Goal: Task Accomplishment & Management: Use online tool/utility

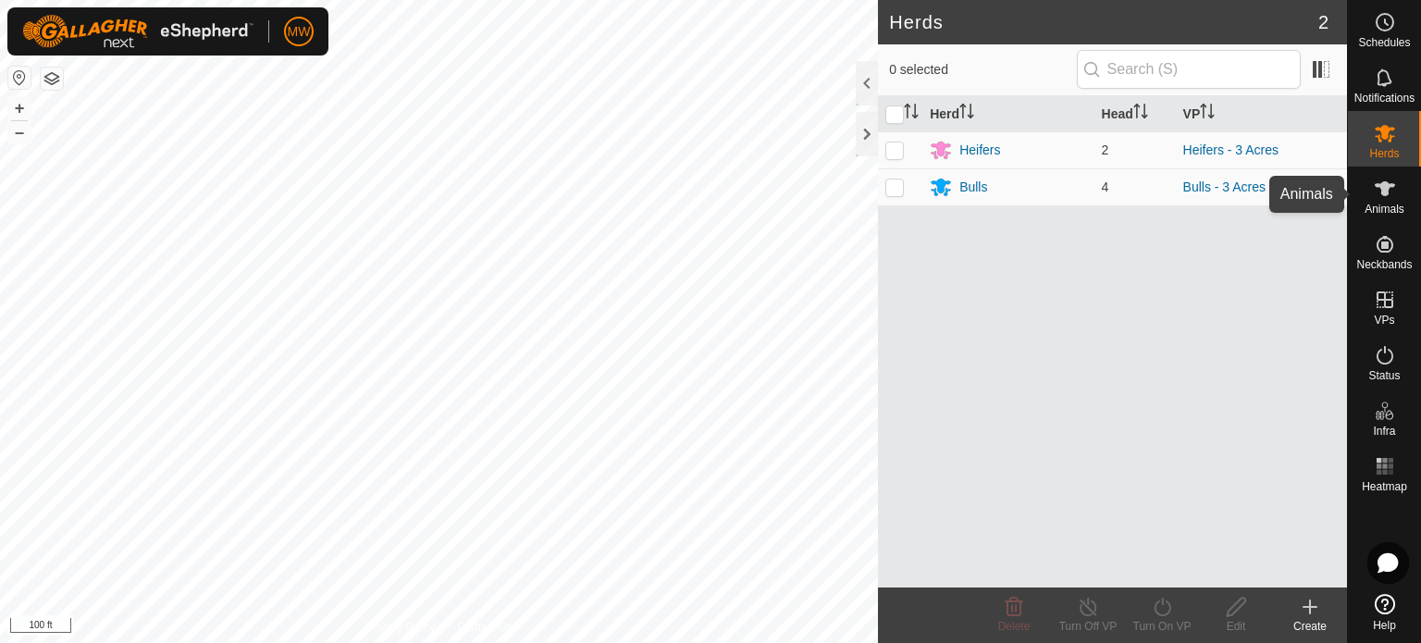
click at [1406, 179] on div "Animals" at bounding box center [1384, 195] width 73 height 56
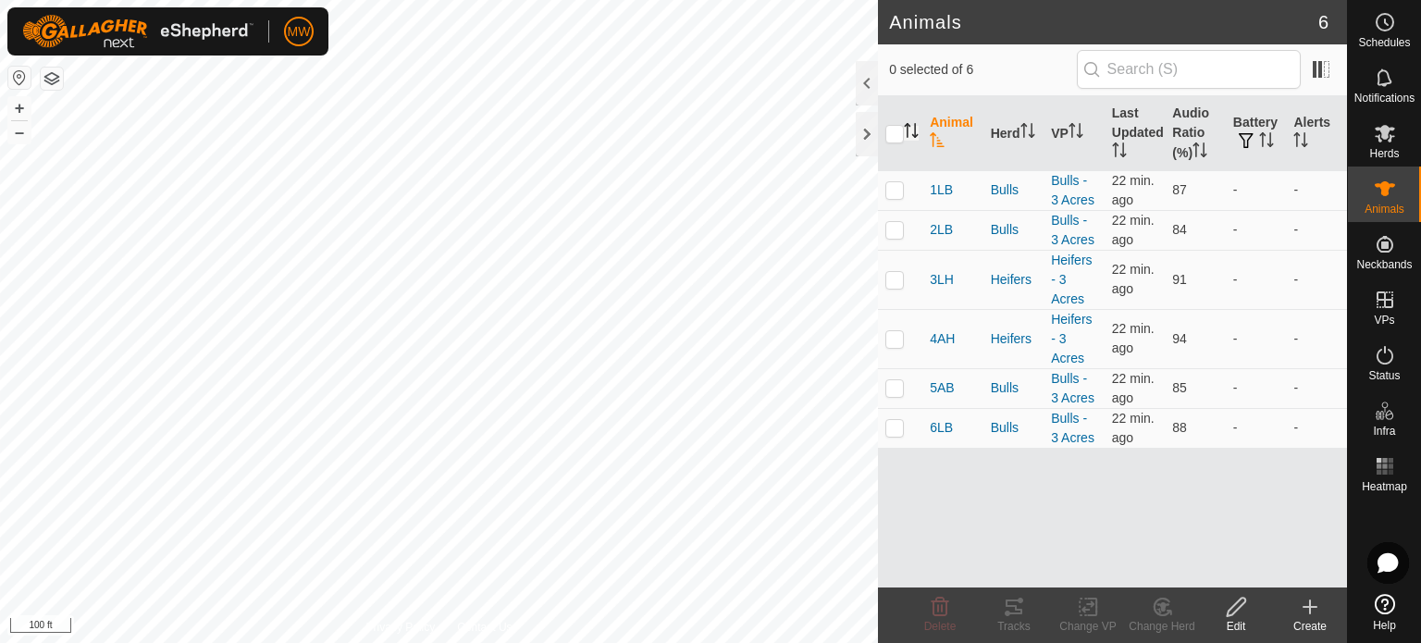
drag, startPoint x: 900, startPoint y: 129, endPoint x: 912, endPoint y: 133, distance: 13.8
click at [902, 129] on input "checkbox" at bounding box center [895, 134] width 19 height 19
checkbox input "true"
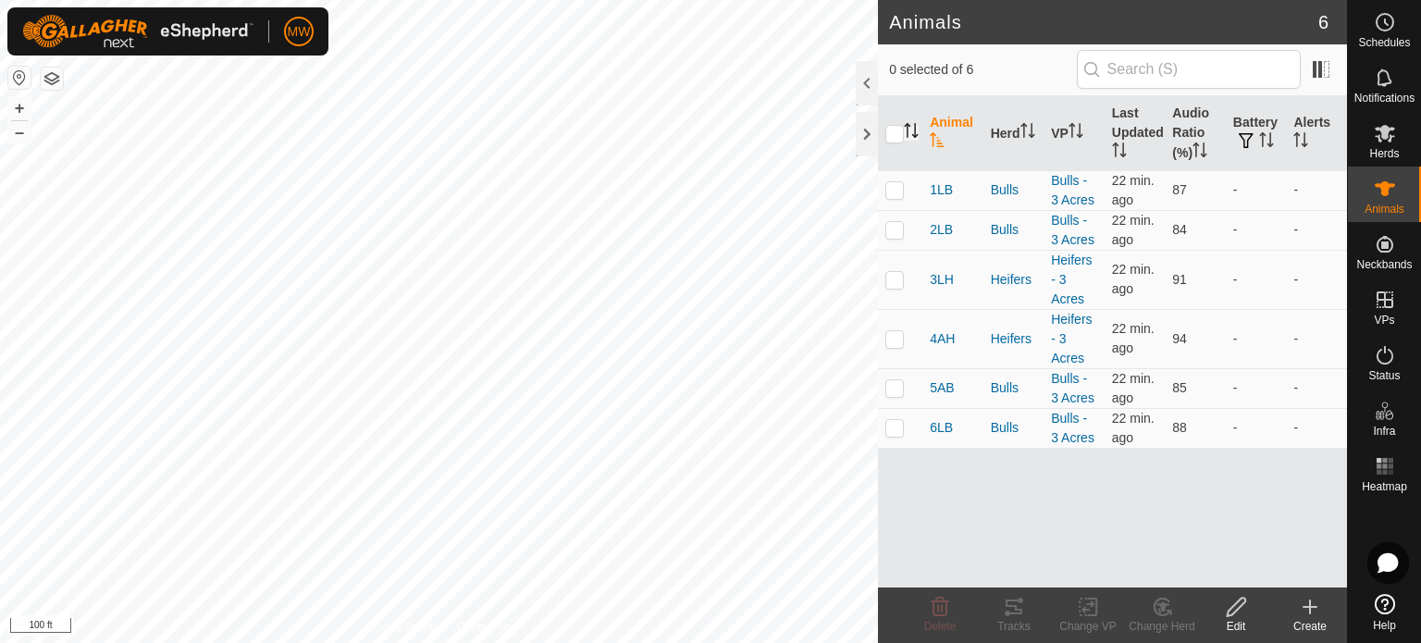
checkbox input "true"
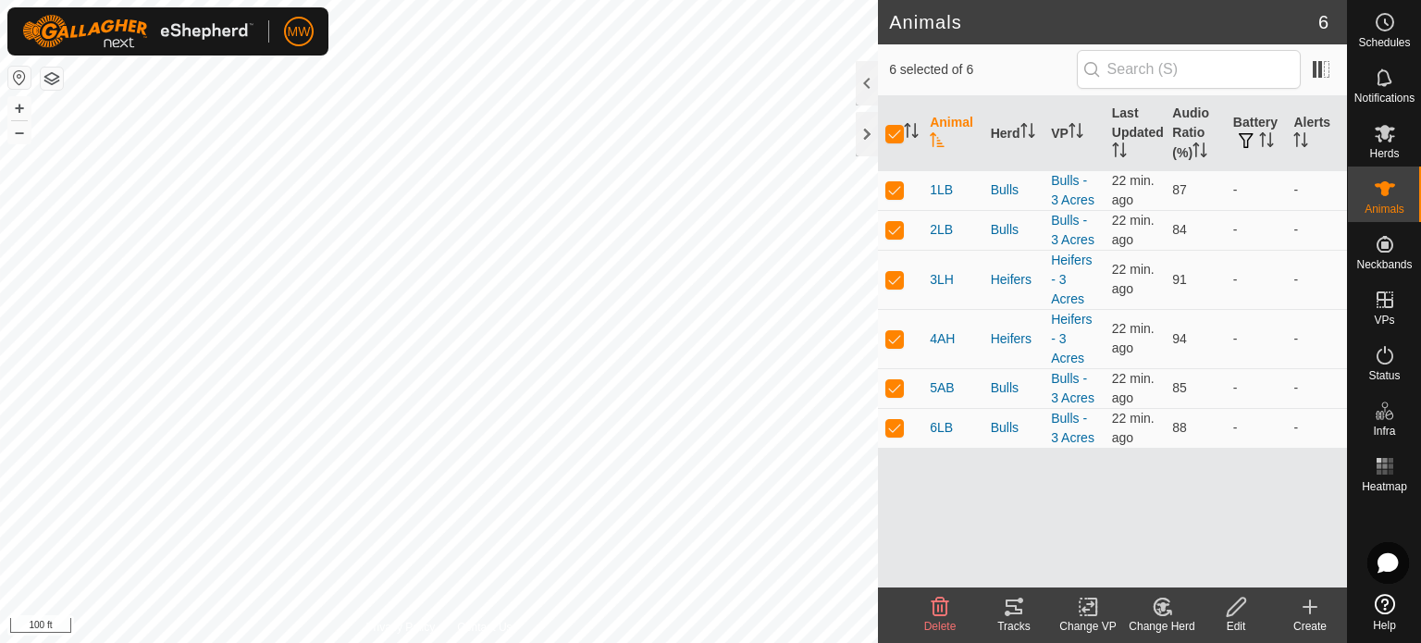
click at [1018, 616] on icon at bounding box center [1014, 607] width 22 height 22
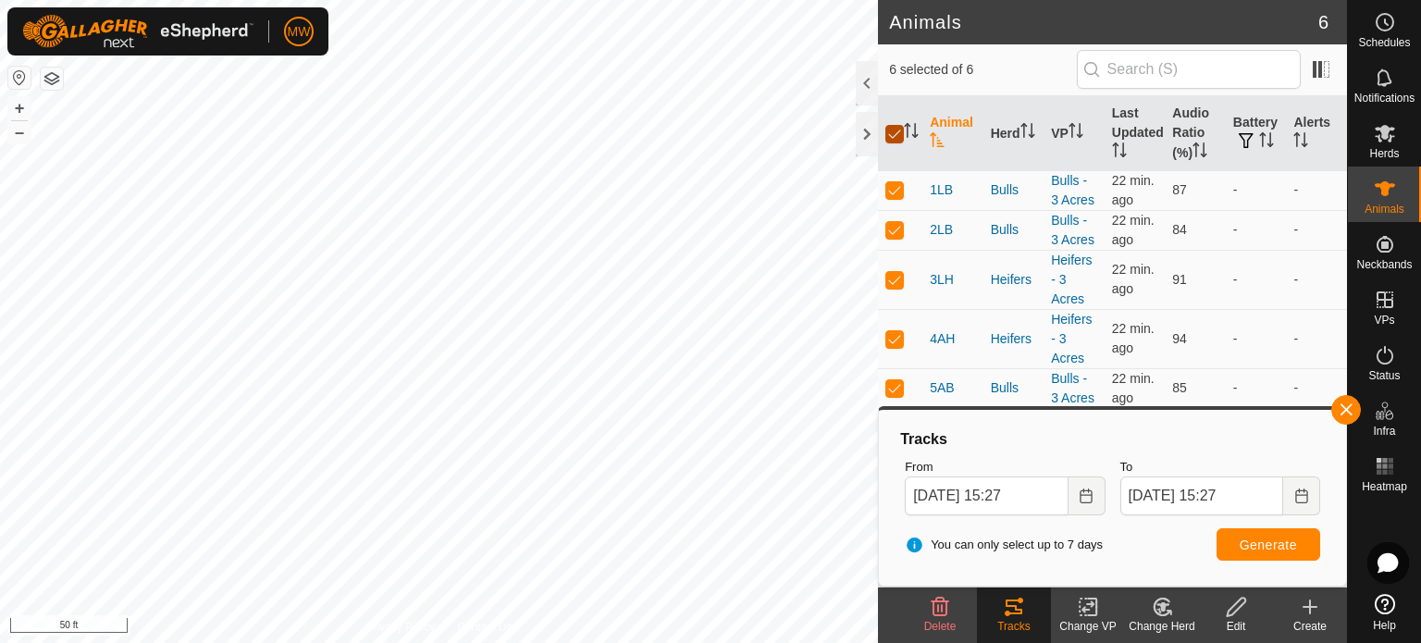
click at [897, 136] on input "checkbox" at bounding box center [895, 134] width 19 height 19
checkbox input "false"
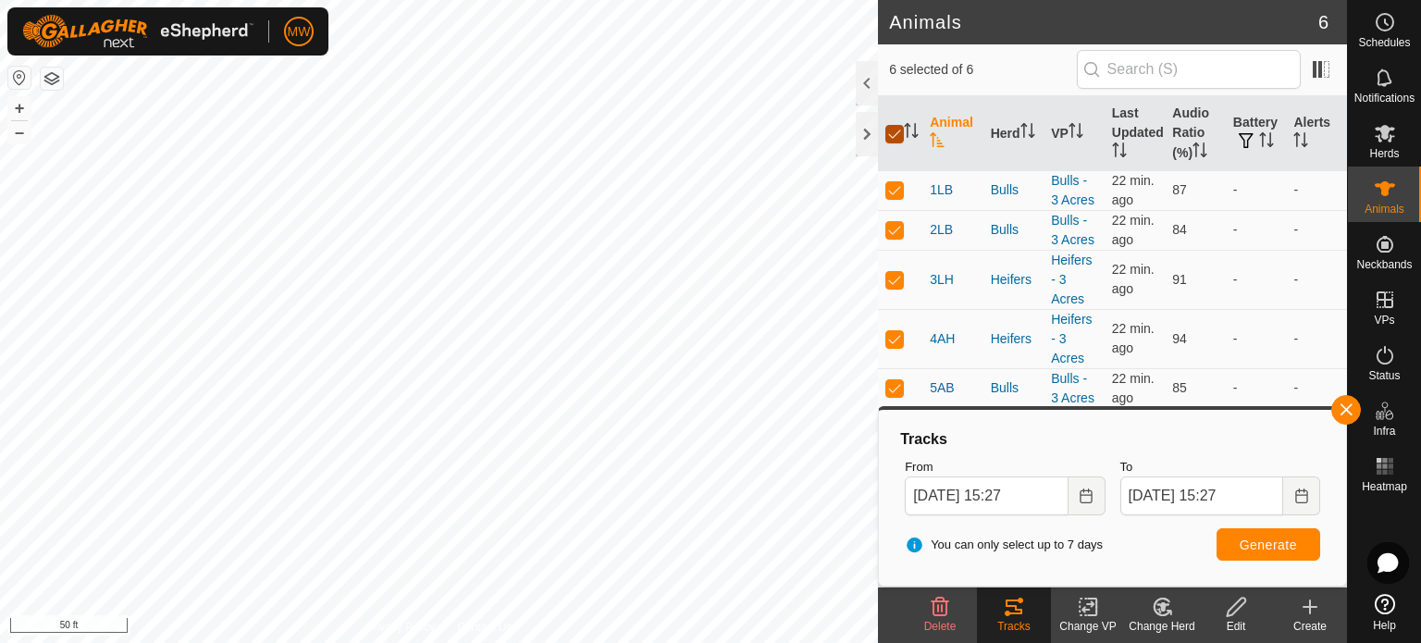
checkbox input "false"
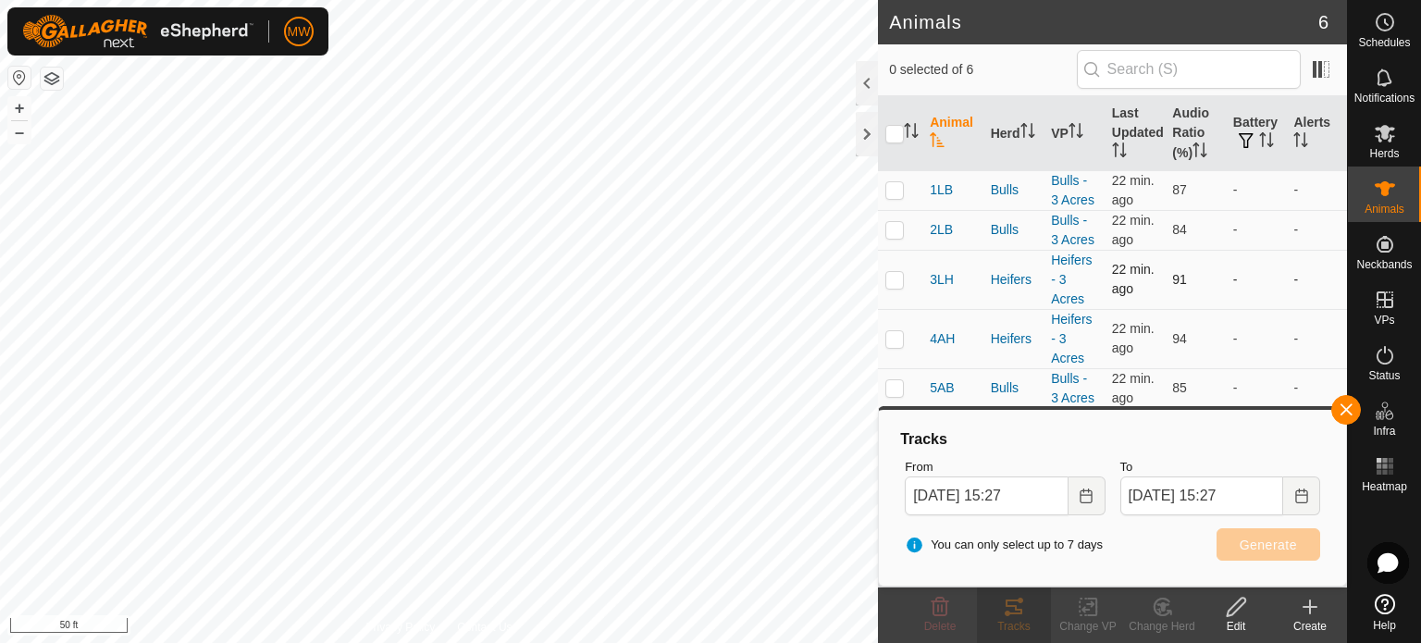
click at [903, 280] on p-checkbox at bounding box center [895, 279] width 19 height 15
checkbox input "true"
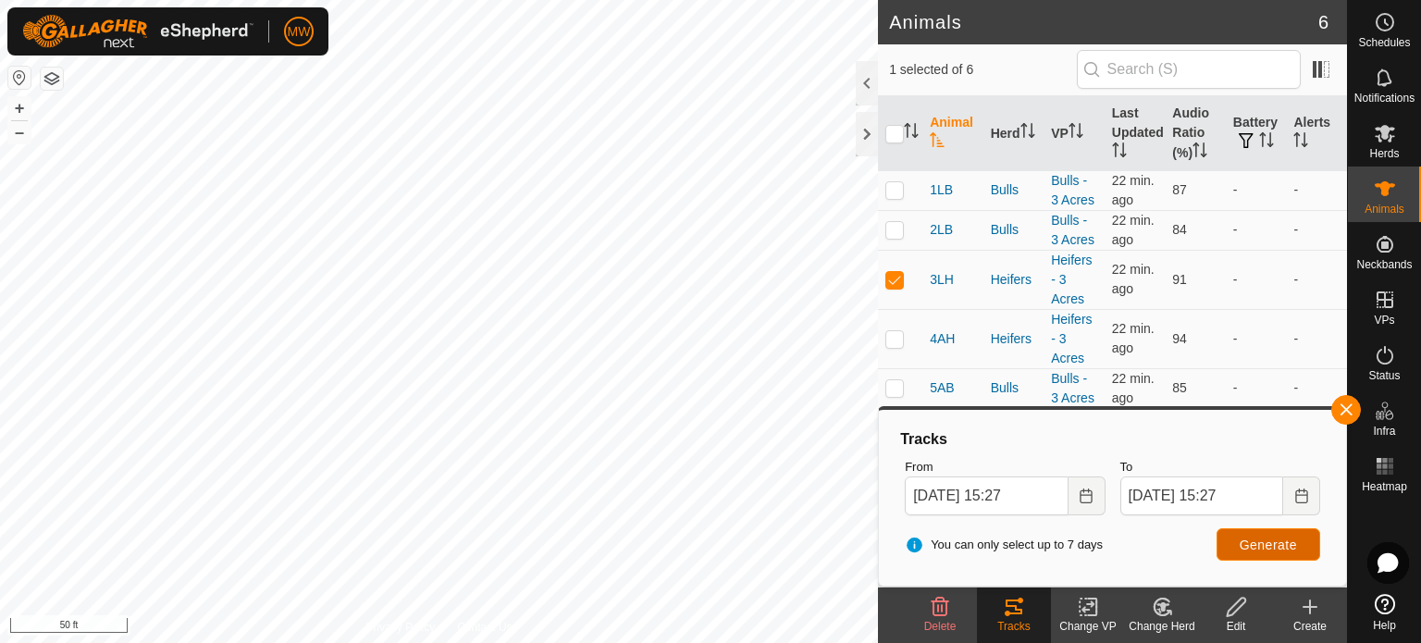
click at [1245, 534] on button "Generate" at bounding box center [1269, 544] width 104 height 32
click at [888, 340] on p-checkbox at bounding box center [895, 338] width 19 height 15
checkbox input "true"
click at [893, 285] on td at bounding box center [900, 279] width 44 height 59
checkbox input "false"
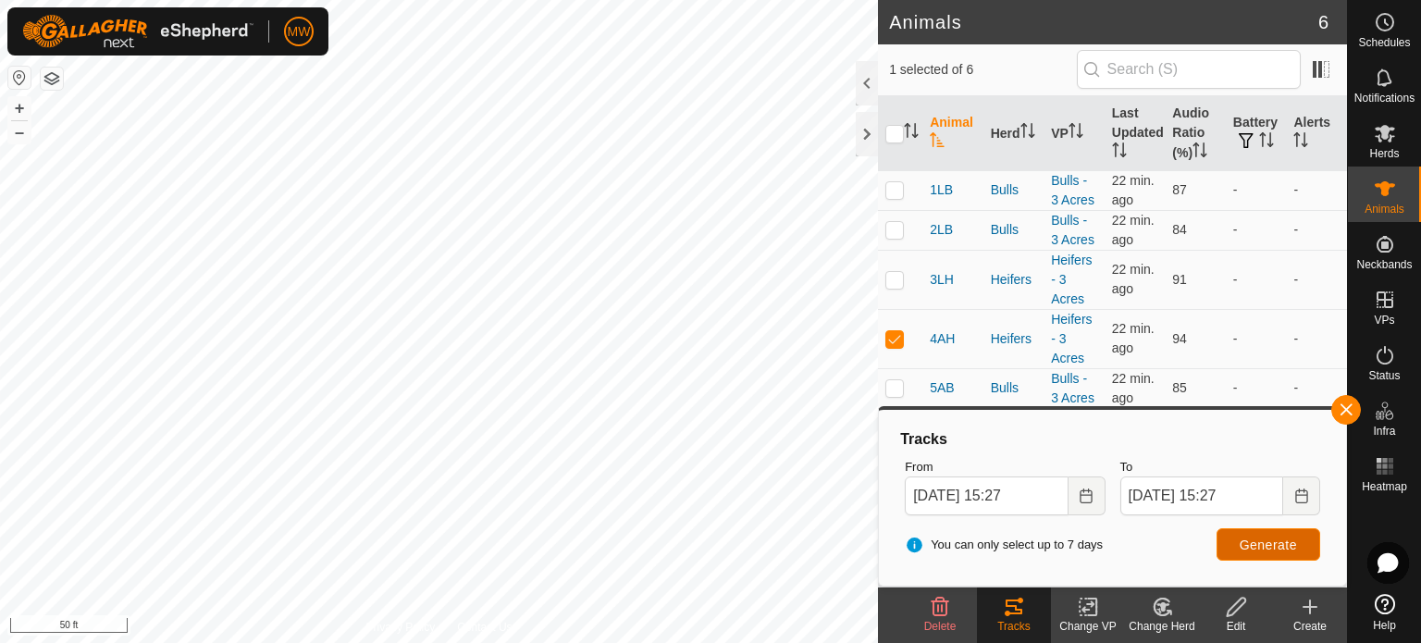
click at [1265, 538] on span "Generate" at bounding box center [1268, 545] width 57 height 15
click at [585, 642] on html "MW Schedules Notifications Herds Animals Neckbands VPs Status Infra Heatmap Hel…" at bounding box center [710, 321] width 1421 height 643
click at [902, 192] on p-checkbox at bounding box center [895, 189] width 19 height 15
checkbox input "true"
click at [888, 129] on input "checkbox" at bounding box center [895, 134] width 19 height 19
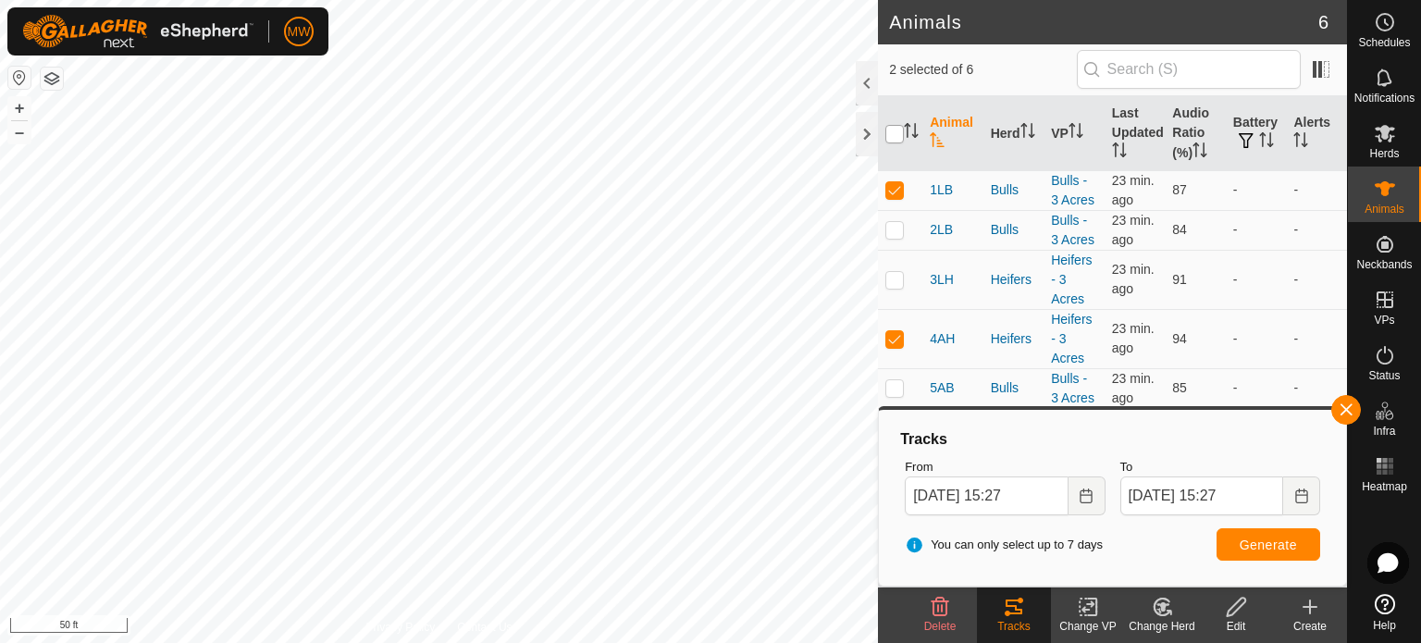
checkbox input "true"
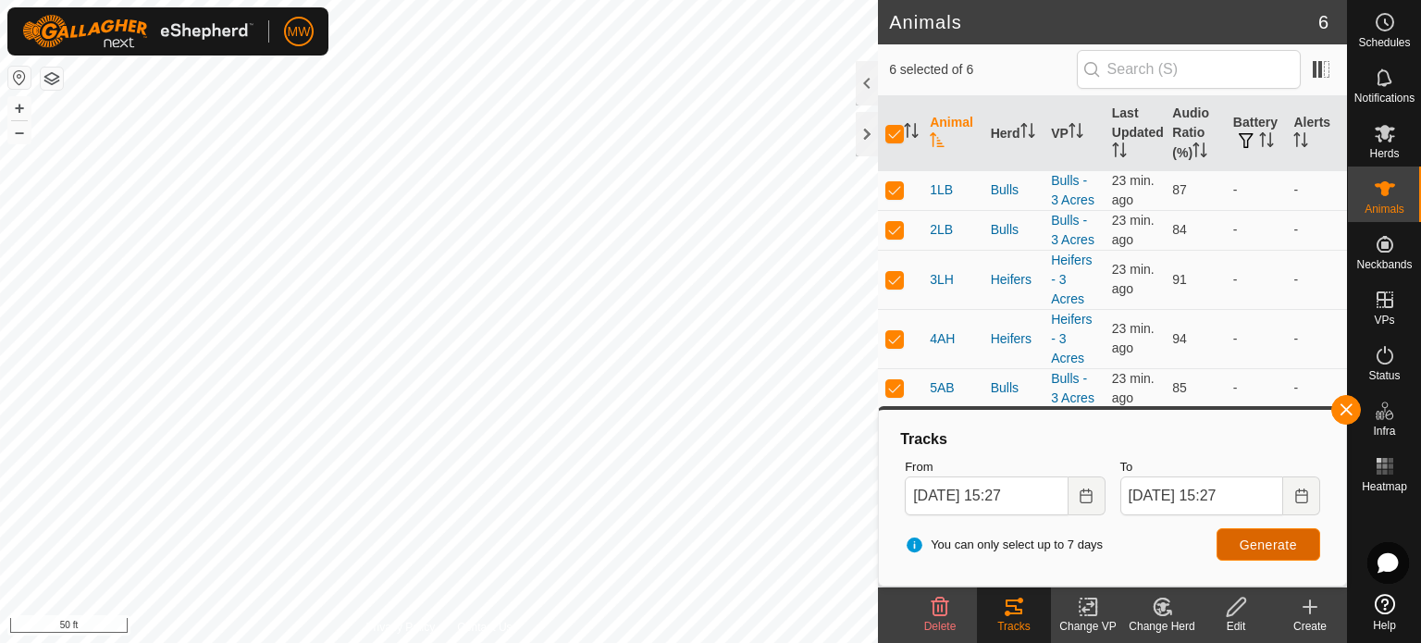
click at [1277, 540] on span "Generate" at bounding box center [1268, 545] width 57 height 15
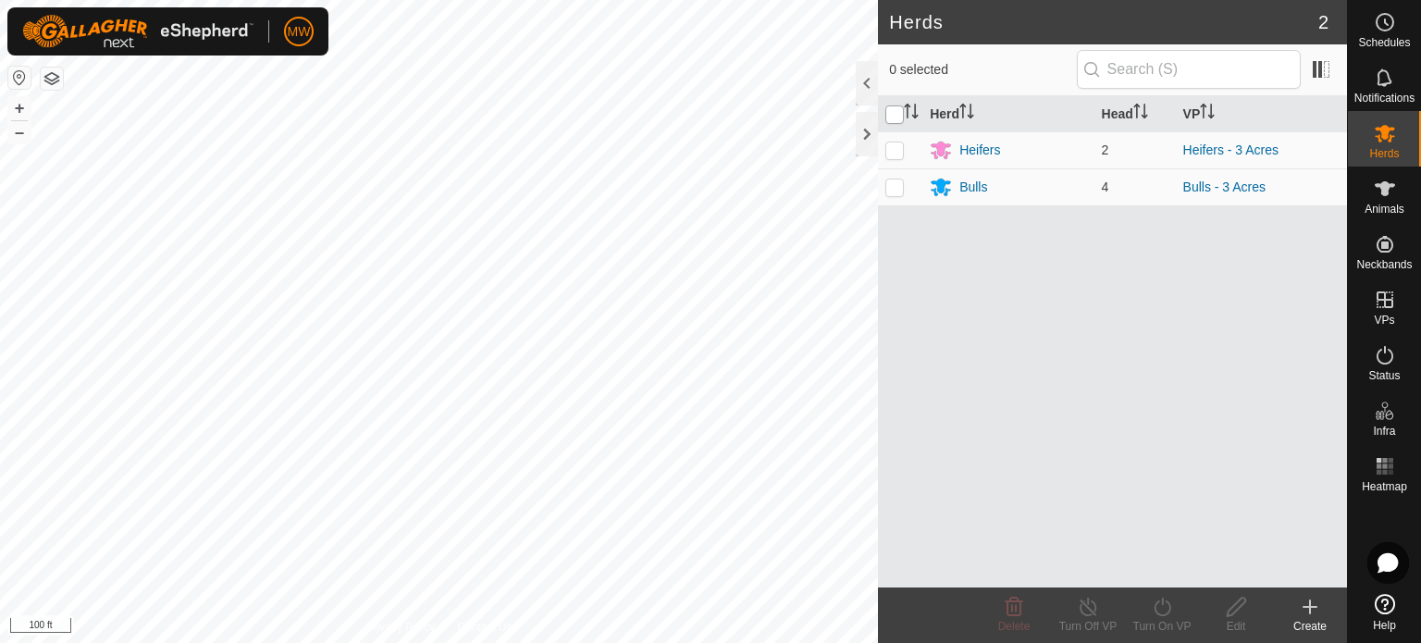
click at [894, 110] on input "checkbox" at bounding box center [895, 114] width 19 height 19
checkbox input "true"
click at [1386, 206] on span "Animals" at bounding box center [1385, 209] width 40 height 11
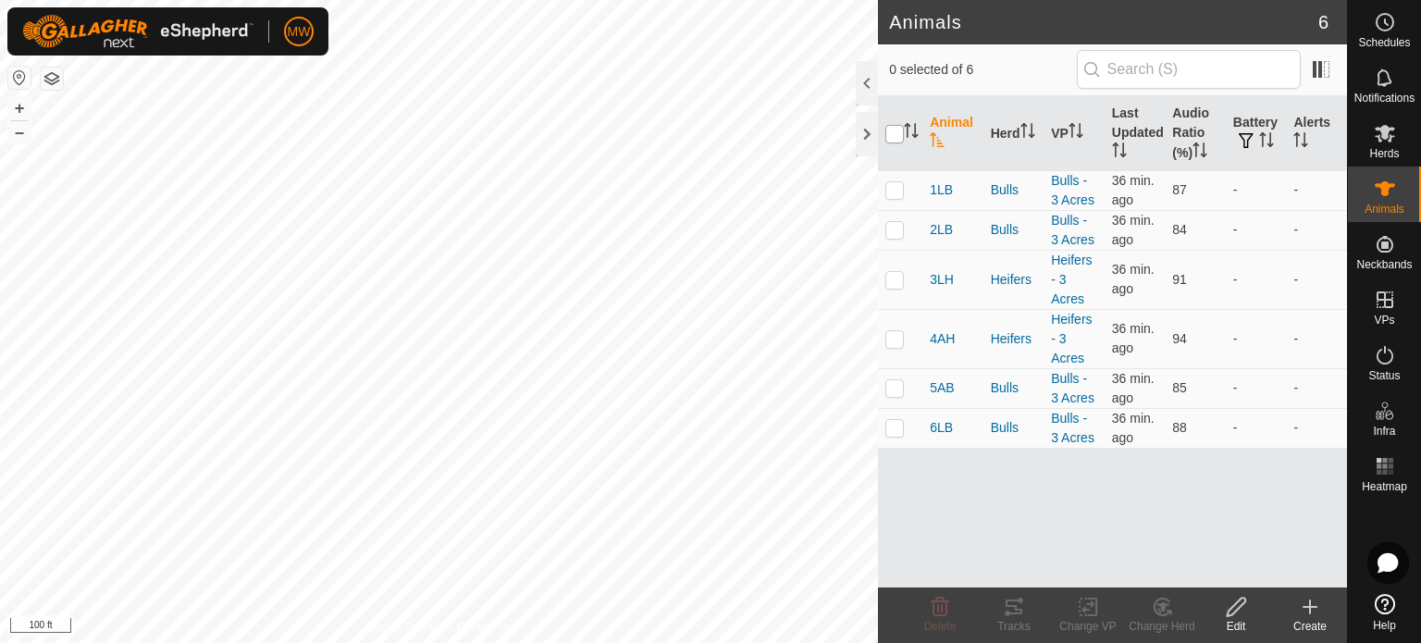
drag, startPoint x: 888, startPoint y: 134, endPoint x: 932, endPoint y: 192, distance: 72.0
click at [888, 135] on input "checkbox" at bounding box center [895, 134] width 19 height 19
checkbox input "true"
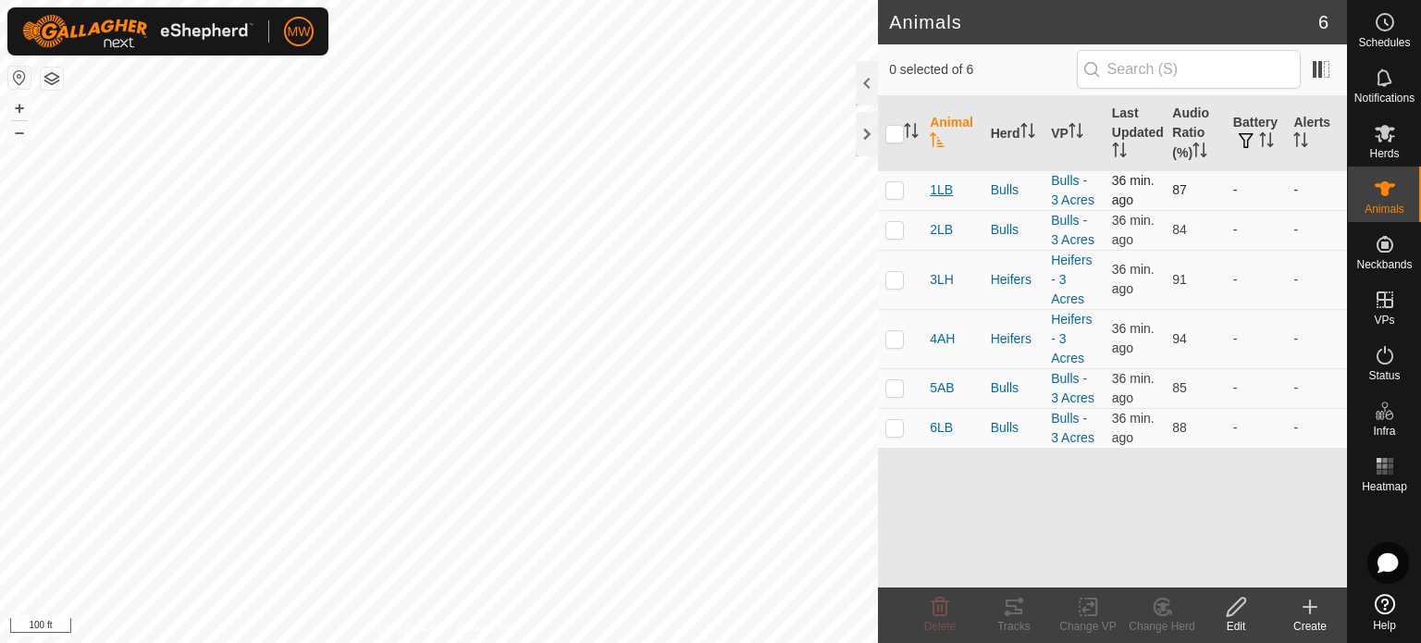
checkbox input "true"
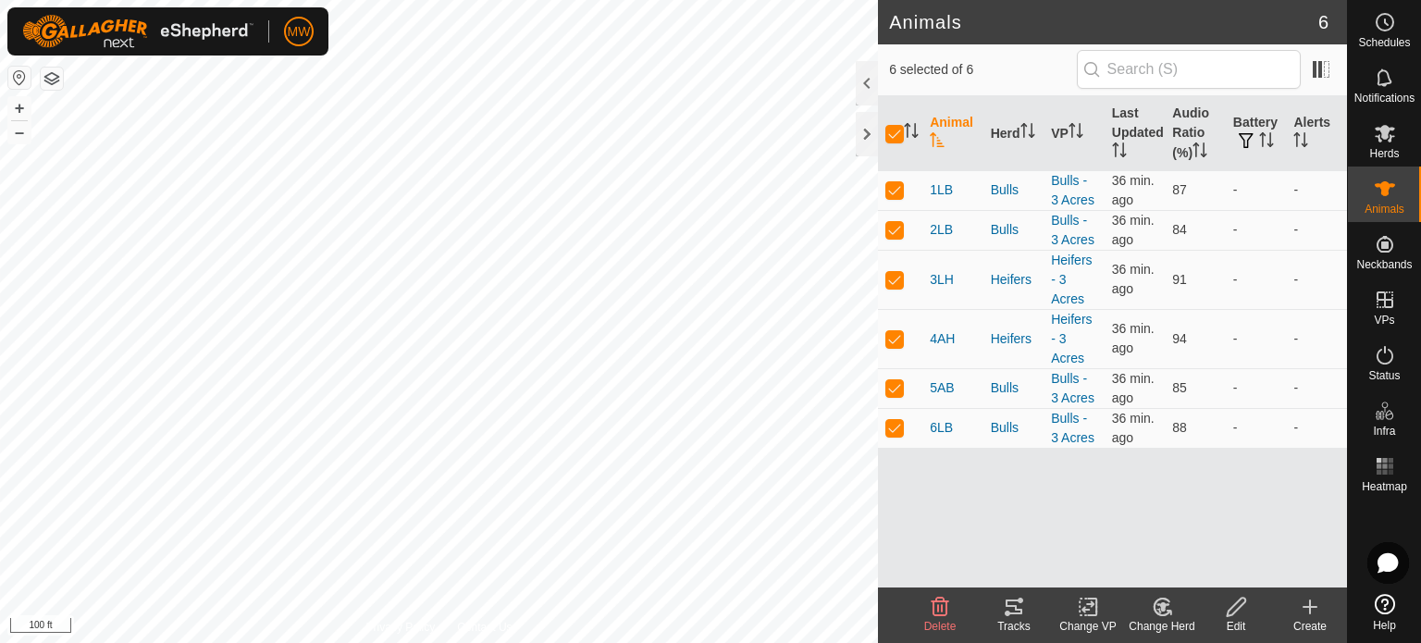
click at [1029, 623] on div "Tracks" at bounding box center [1014, 626] width 74 height 17
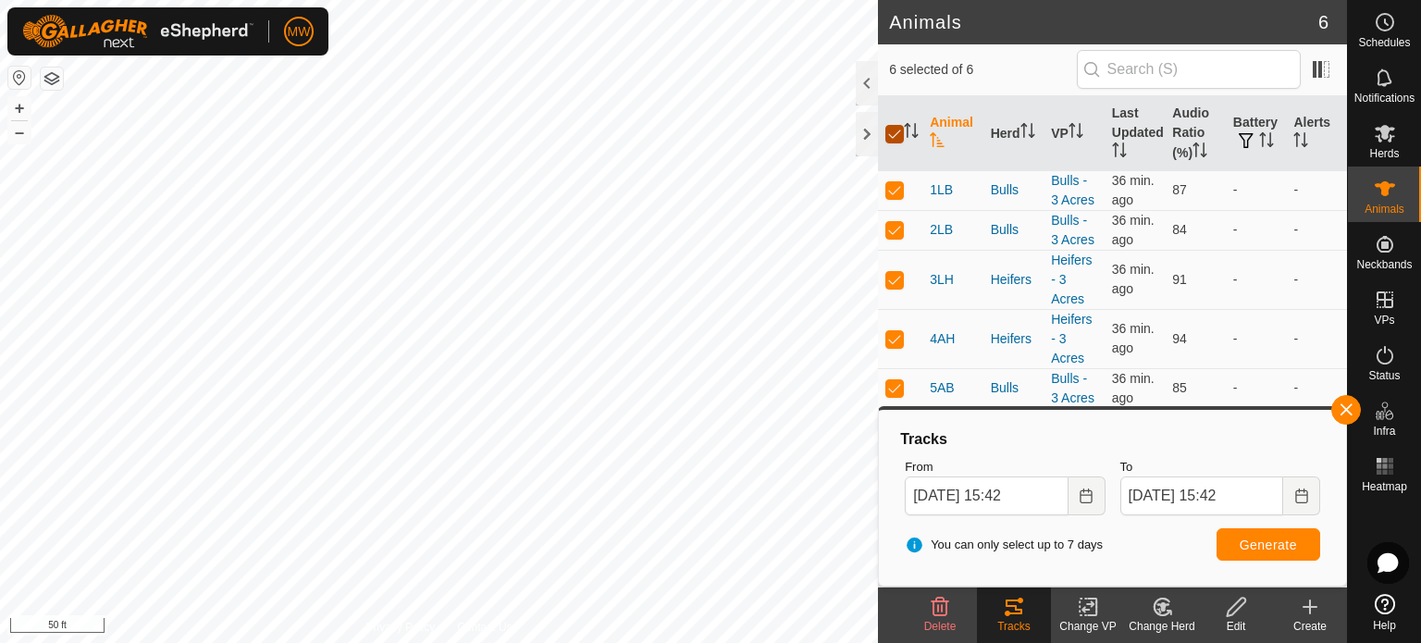
click at [899, 130] on input "checkbox" at bounding box center [895, 134] width 19 height 19
checkbox input "false"
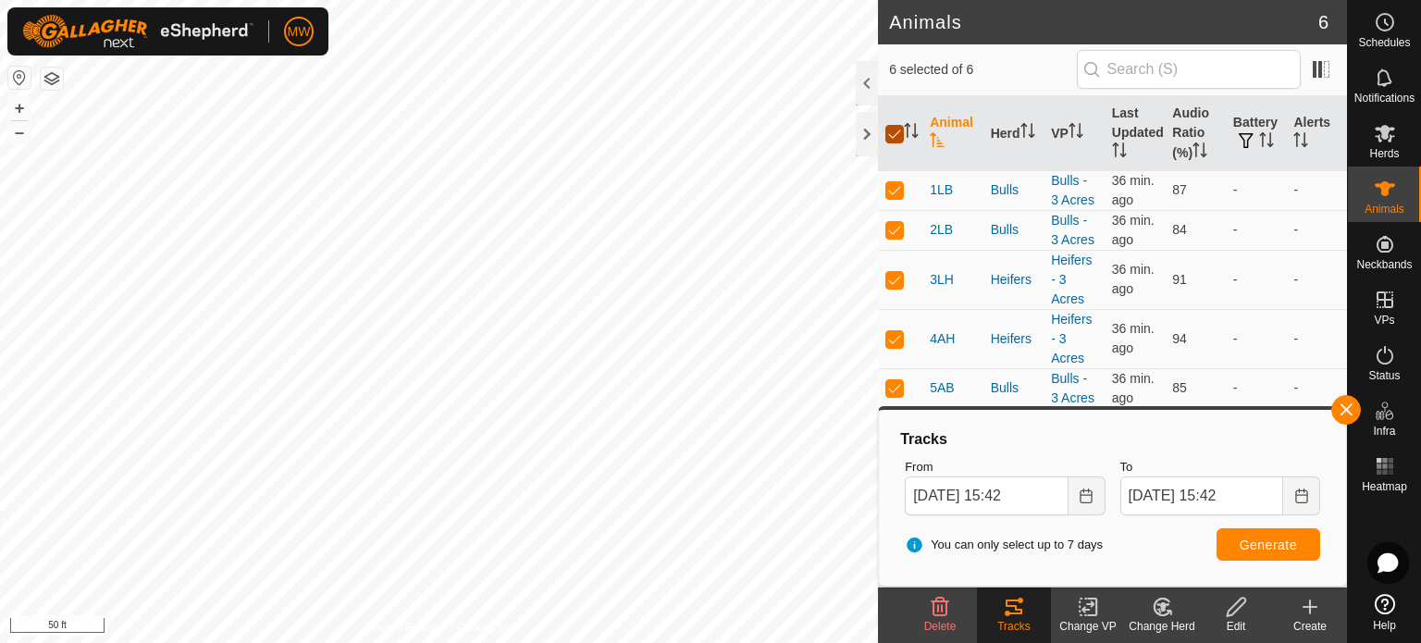
checkbox input "false"
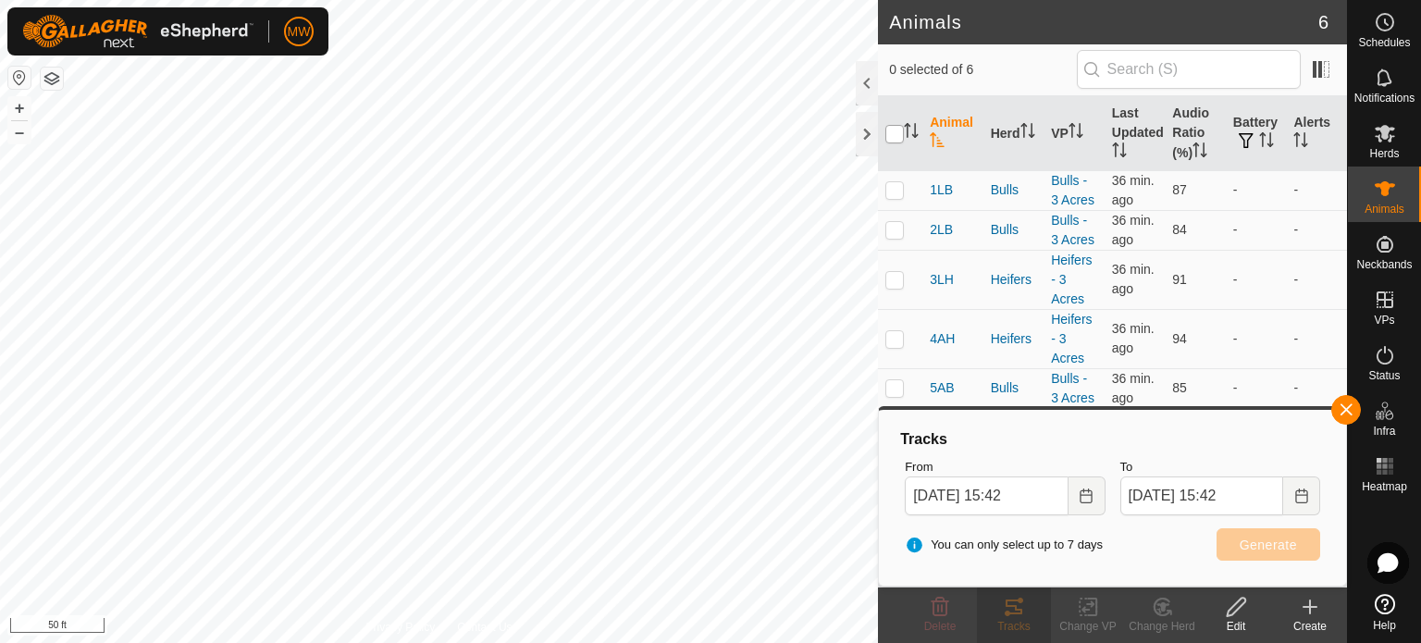
drag, startPoint x: 894, startPoint y: 129, endPoint x: 903, endPoint y: 160, distance: 32.8
click at [894, 130] on input "checkbox" at bounding box center [895, 134] width 19 height 19
checkbox input "true"
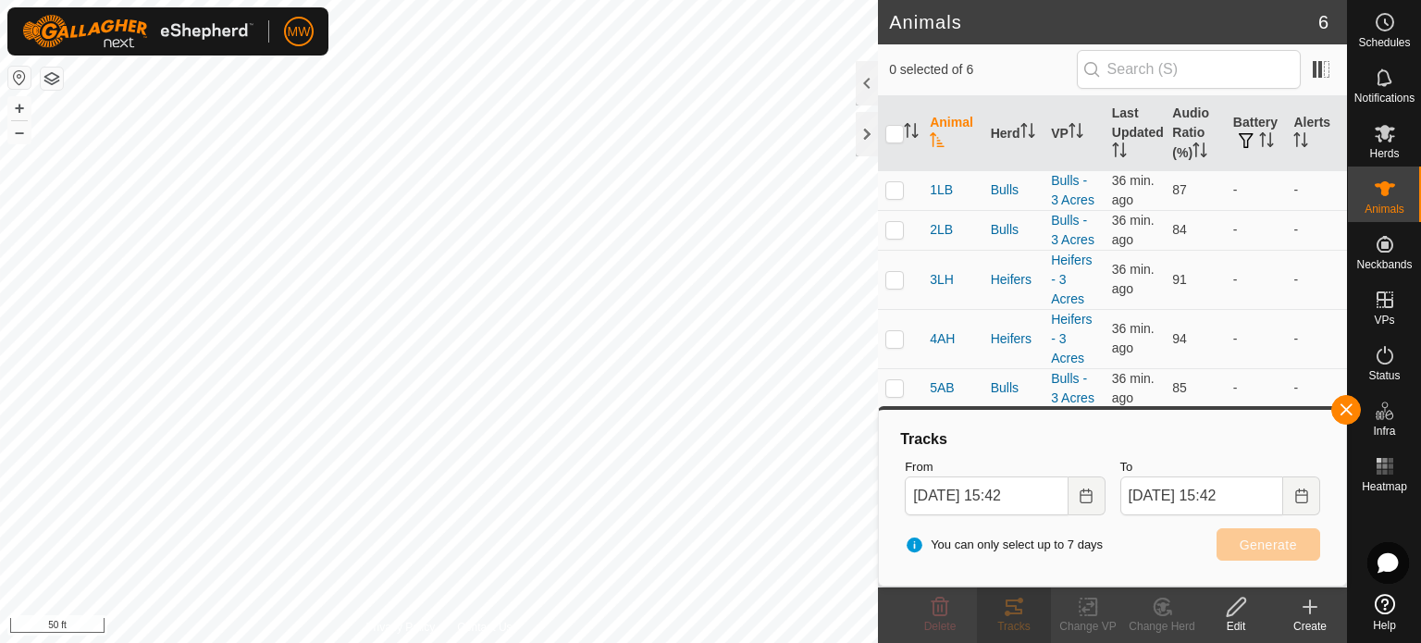
checkbox input "true"
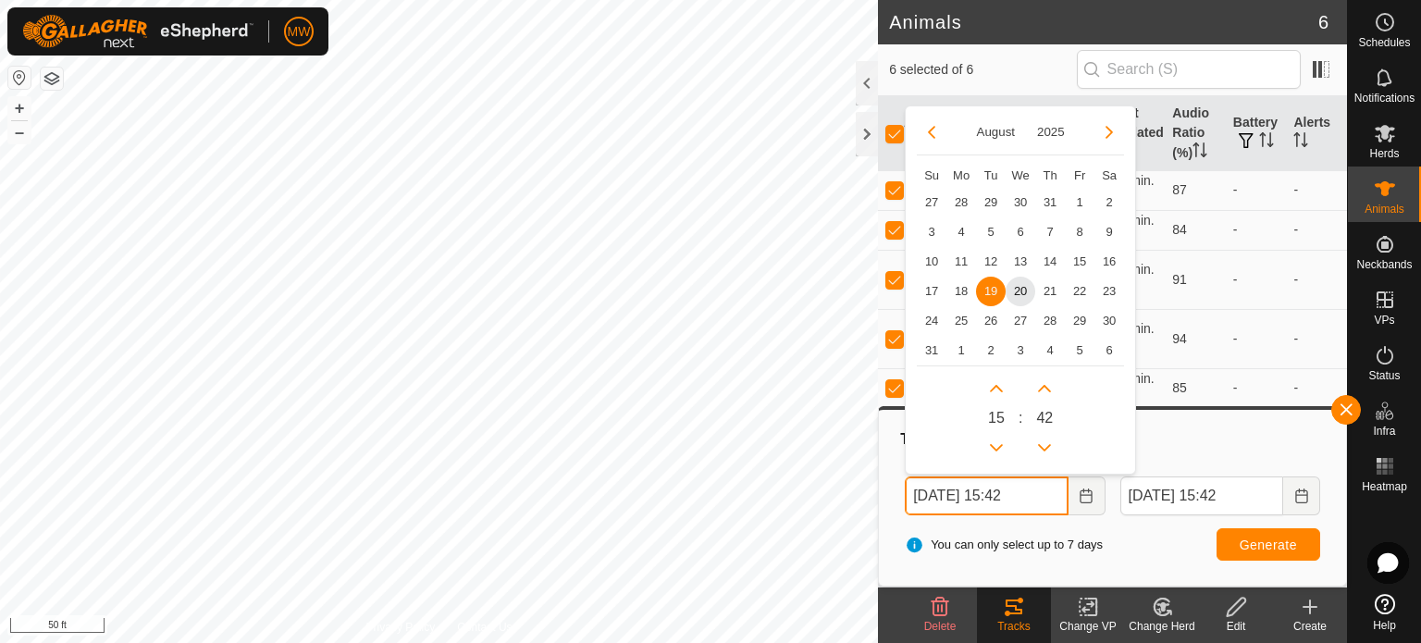
click at [962, 496] on input "[DATE] 15:42" at bounding box center [986, 496] width 163 height 39
click at [1046, 495] on input "[DATE] 15:42" at bounding box center [986, 496] width 163 height 39
click at [1024, 499] on input "[DATE] 15:42" at bounding box center [986, 496] width 163 height 39
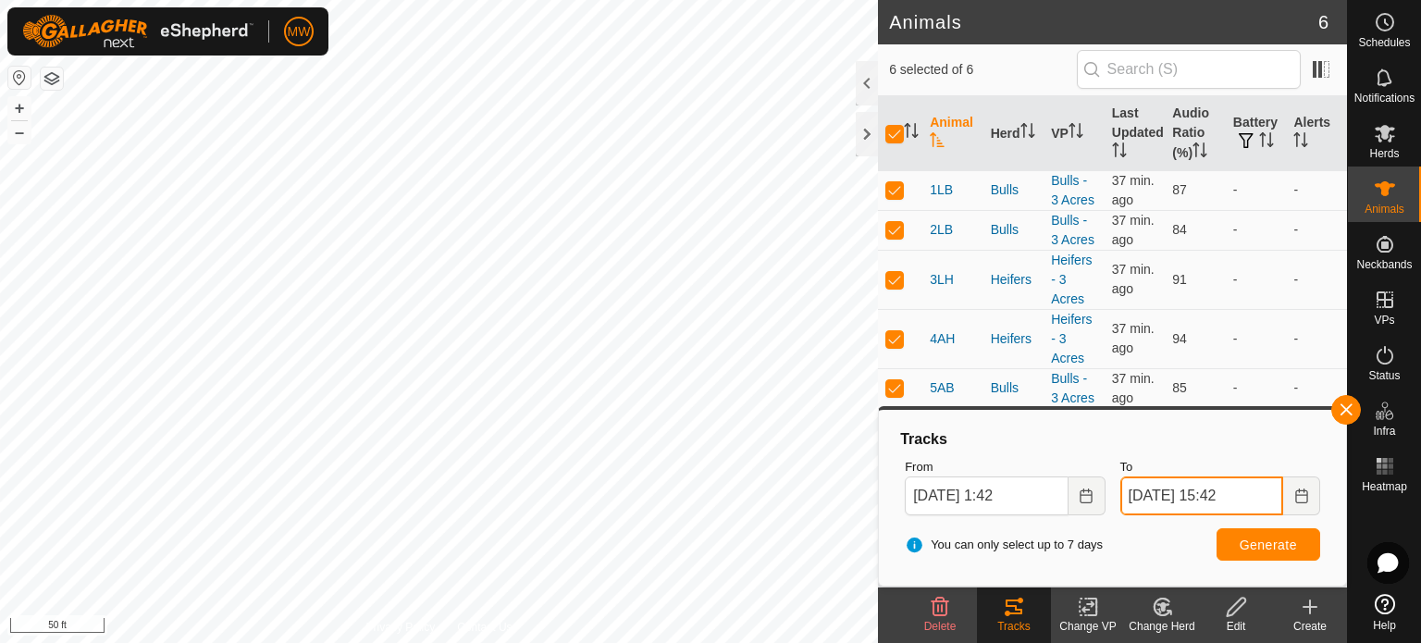
type input "[DATE] 01:42"
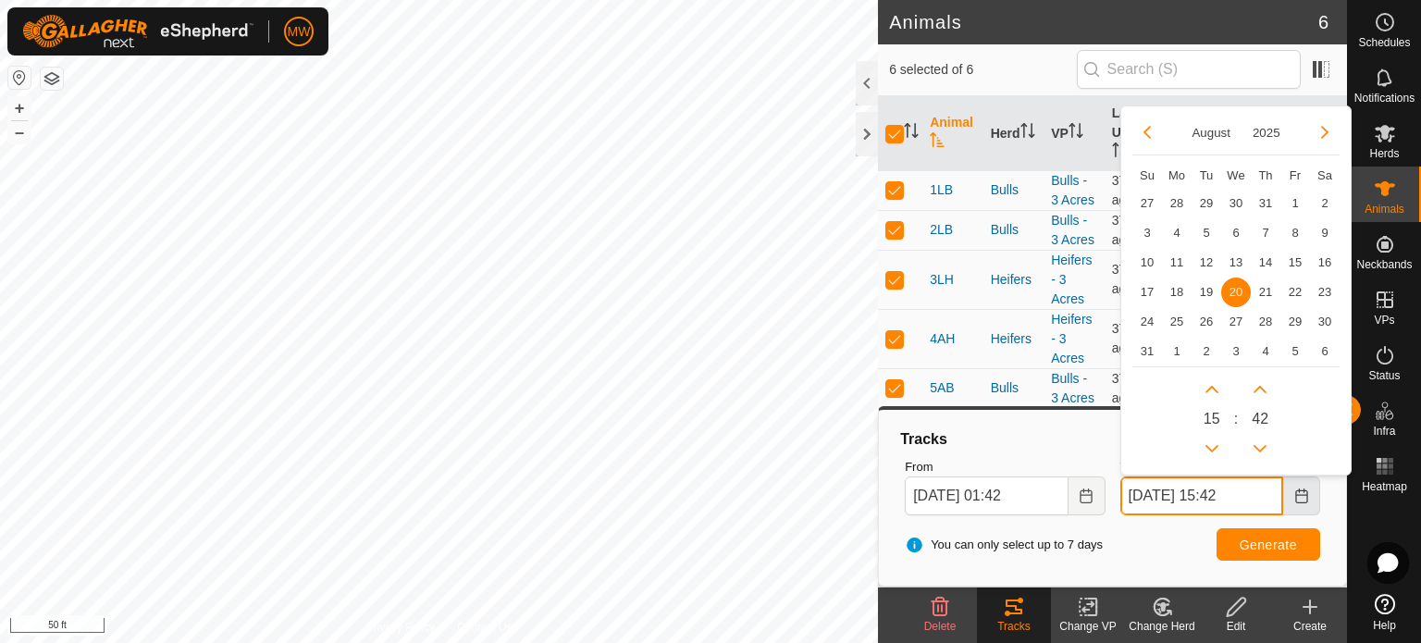
drag, startPoint x: 1229, startPoint y: 499, endPoint x: 1293, endPoint y: 499, distance: 63.9
click at [1229, 499] on input "[DATE] 15:42" at bounding box center [1202, 496] width 163 height 39
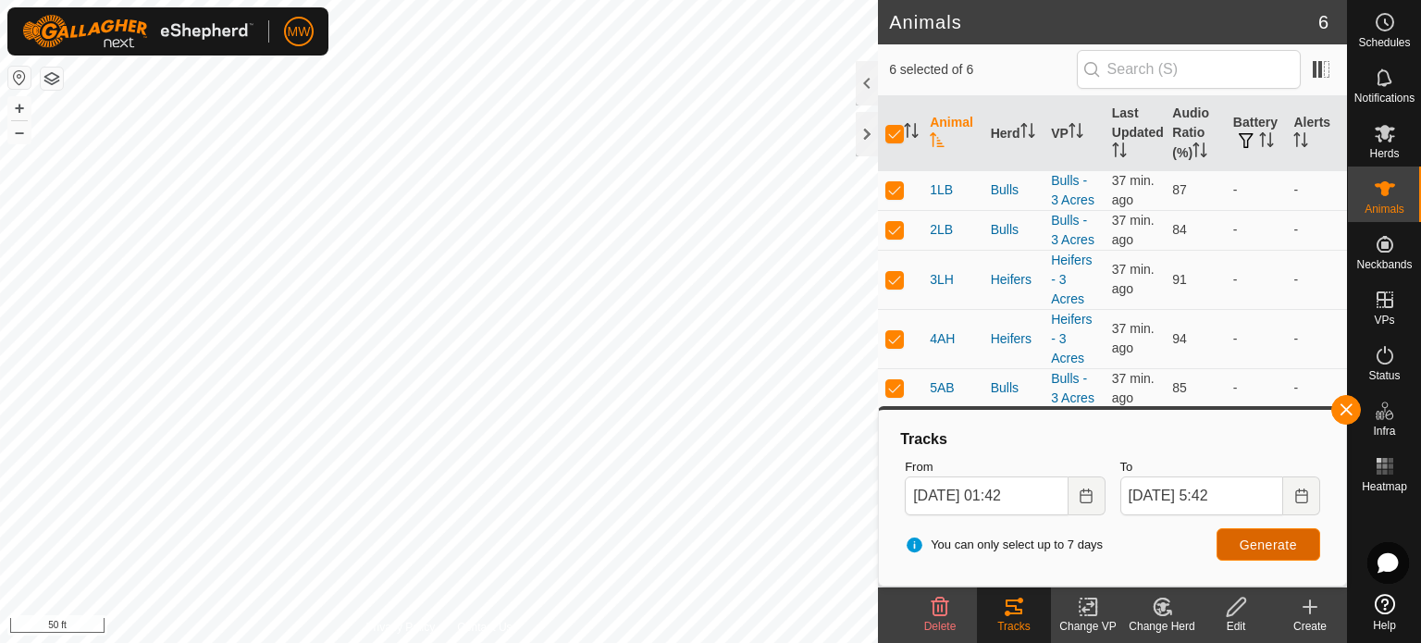
type input "[DATE] 05:42"
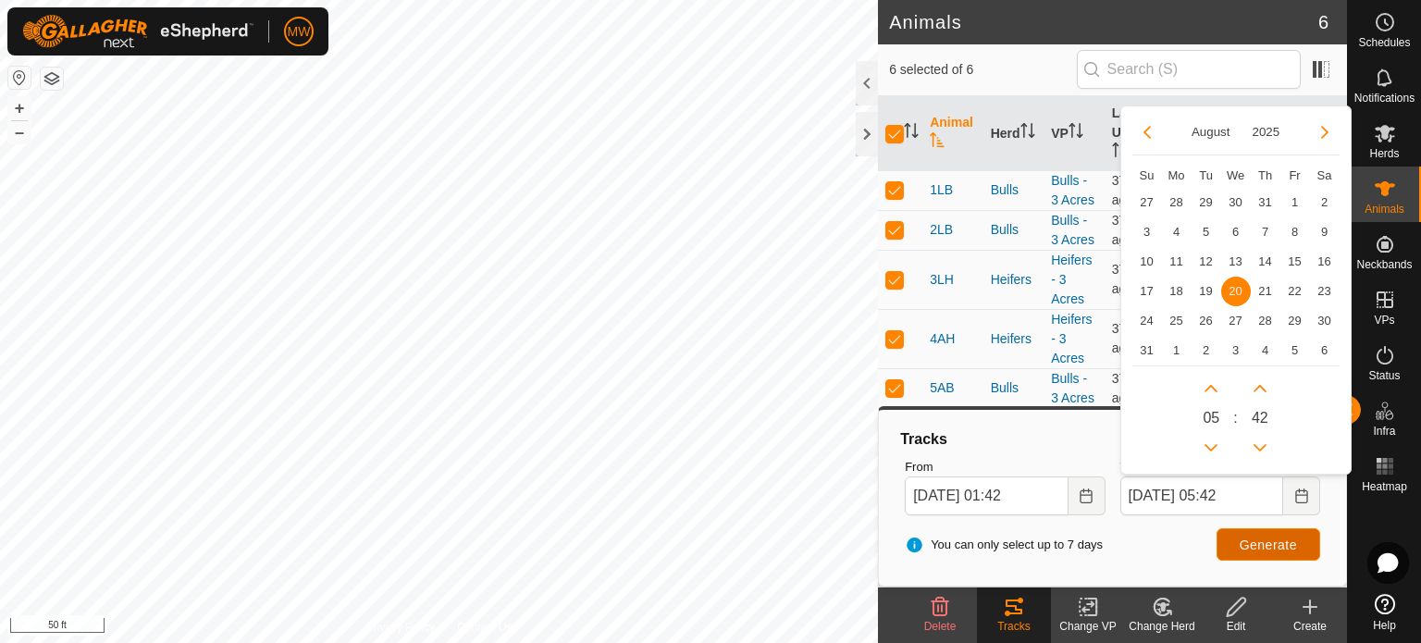
click at [1274, 546] on span "Generate" at bounding box center [1268, 545] width 57 height 15
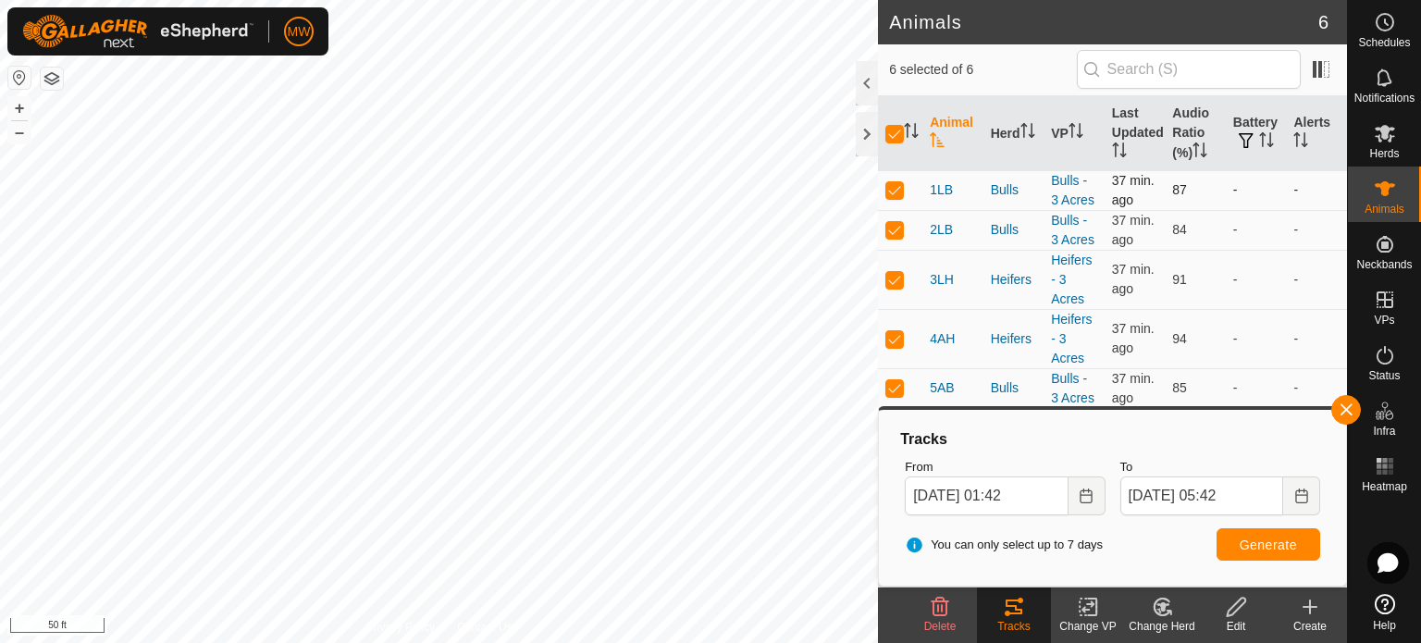
click at [900, 189] on p-checkbox at bounding box center [895, 189] width 19 height 15
checkbox input "false"
drag, startPoint x: 892, startPoint y: 223, endPoint x: 894, endPoint y: 247, distance: 24.1
click at [892, 227] on p-checkbox at bounding box center [895, 229] width 19 height 15
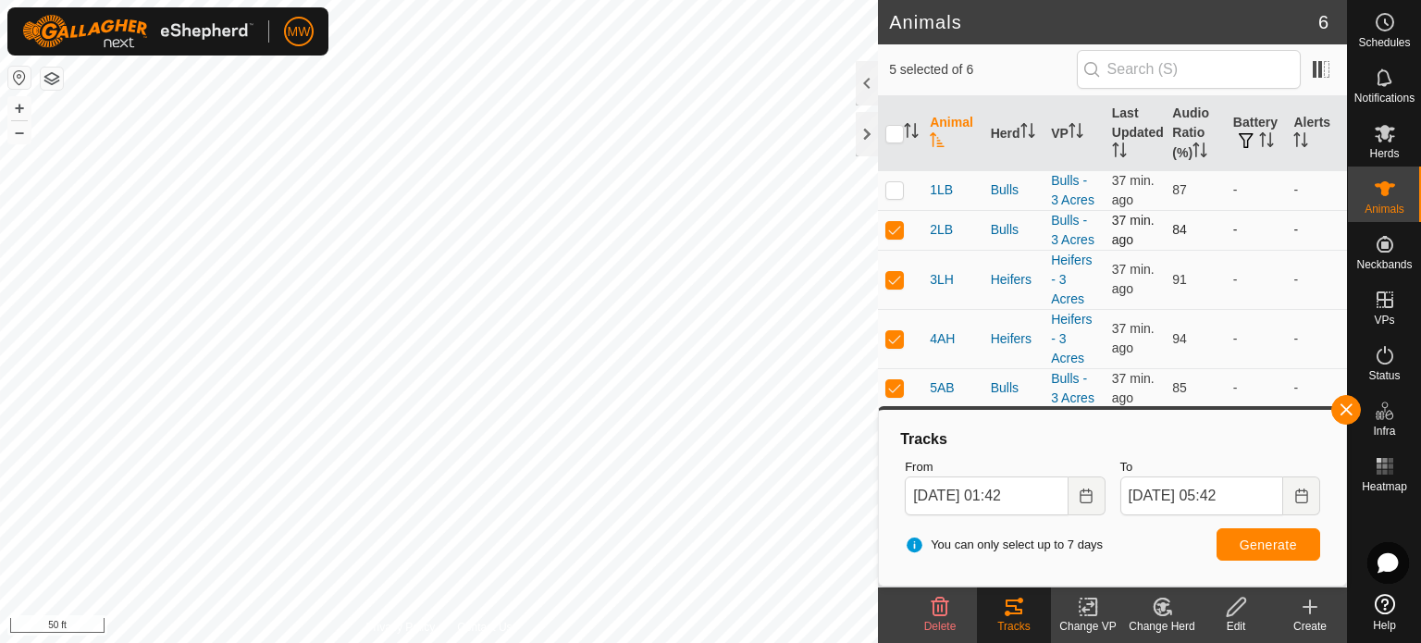
checkbox input "false"
click at [900, 279] on p-checkbox at bounding box center [895, 279] width 19 height 15
checkbox input "false"
click at [1285, 540] on span "Generate" at bounding box center [1268, 545] width 57 height 15
click at [905, 140] on p-sorticon "Activate to sort" at bounding box center [911, 133] width 15 height 15
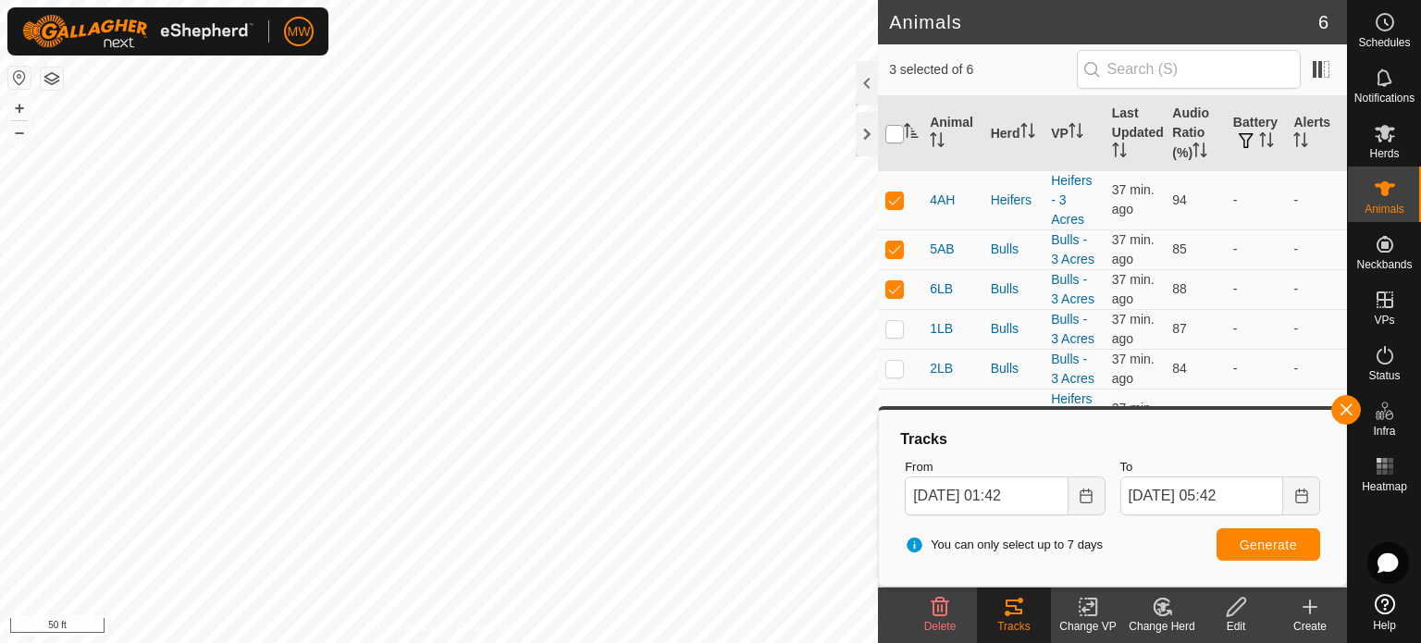
click at [893, 132] on input "checkbox" at bounding box center [895, 134] width 19 height 19
checkbox input "true"
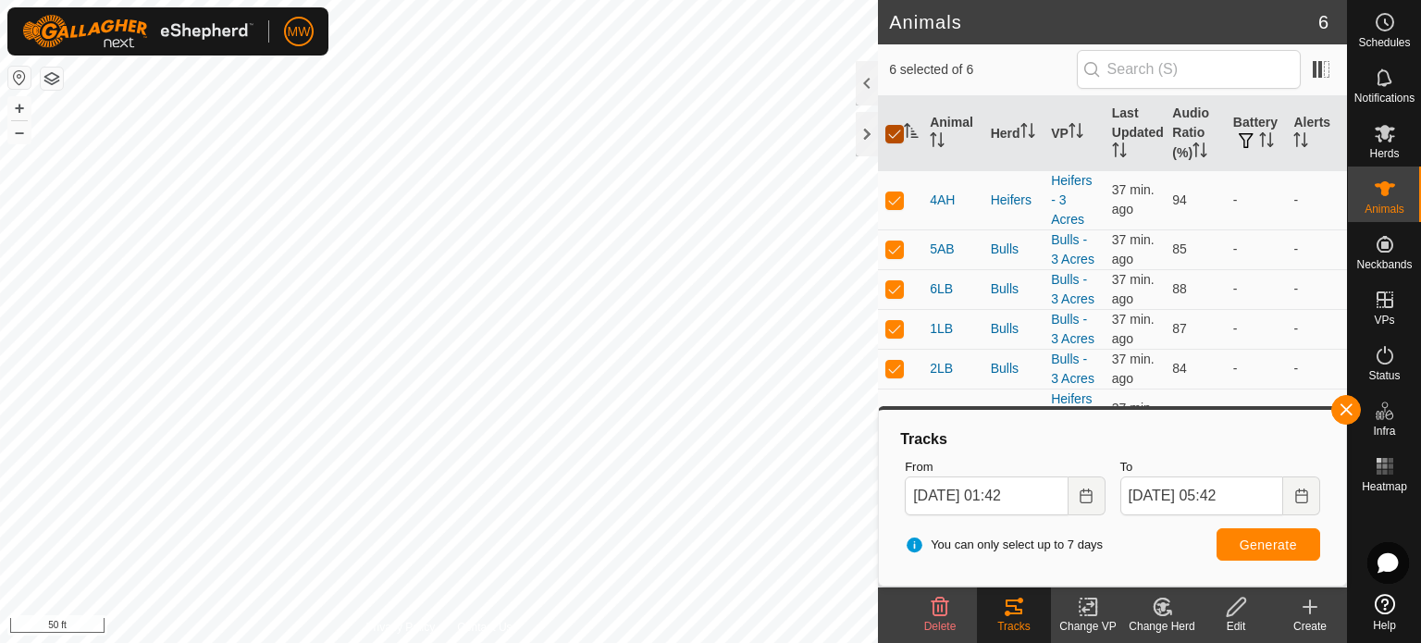
click at [900, 130] on input "checkbox" at bounding box center [895, 134] width 19 height 19
checkbox input "false"
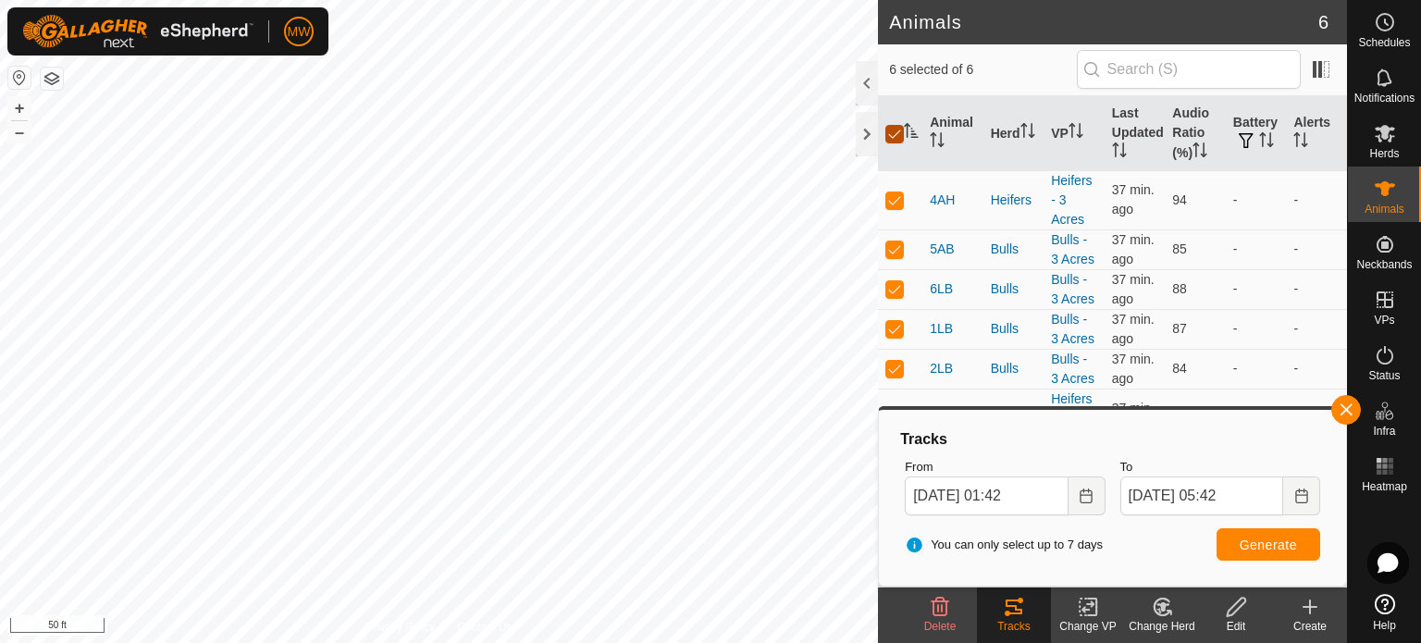
checkbox input "false"
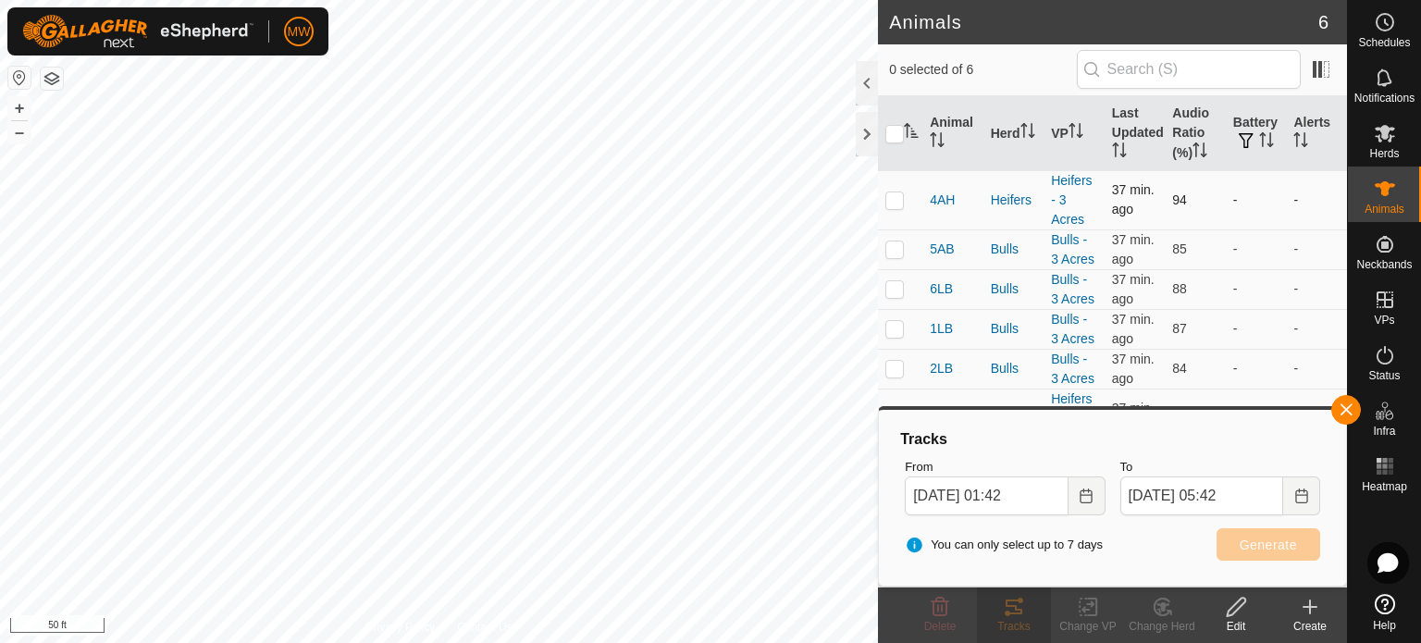
drag, startPoint x: 898, startPoint y: 191, endPoint x: 925, endPoint y: 218, distance: 39.3
click at [898, 192] on td at bounding box center [900, 199] width 44 height 59
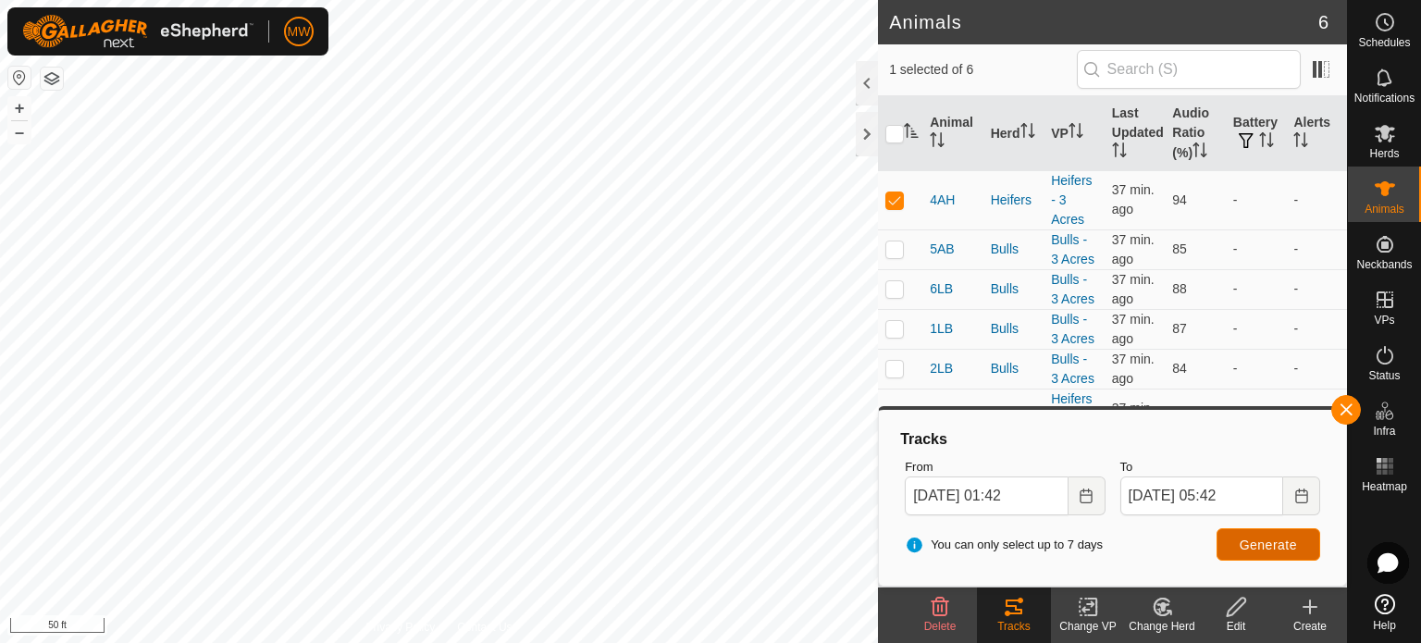
click at [1255, 543] on span "Generate" at bounding box center [1268, 545] width 57 height 15
click at [898, 199] on p-checkbox at bounding box center [895, 199] width 19 height 15
checkbox input "false"
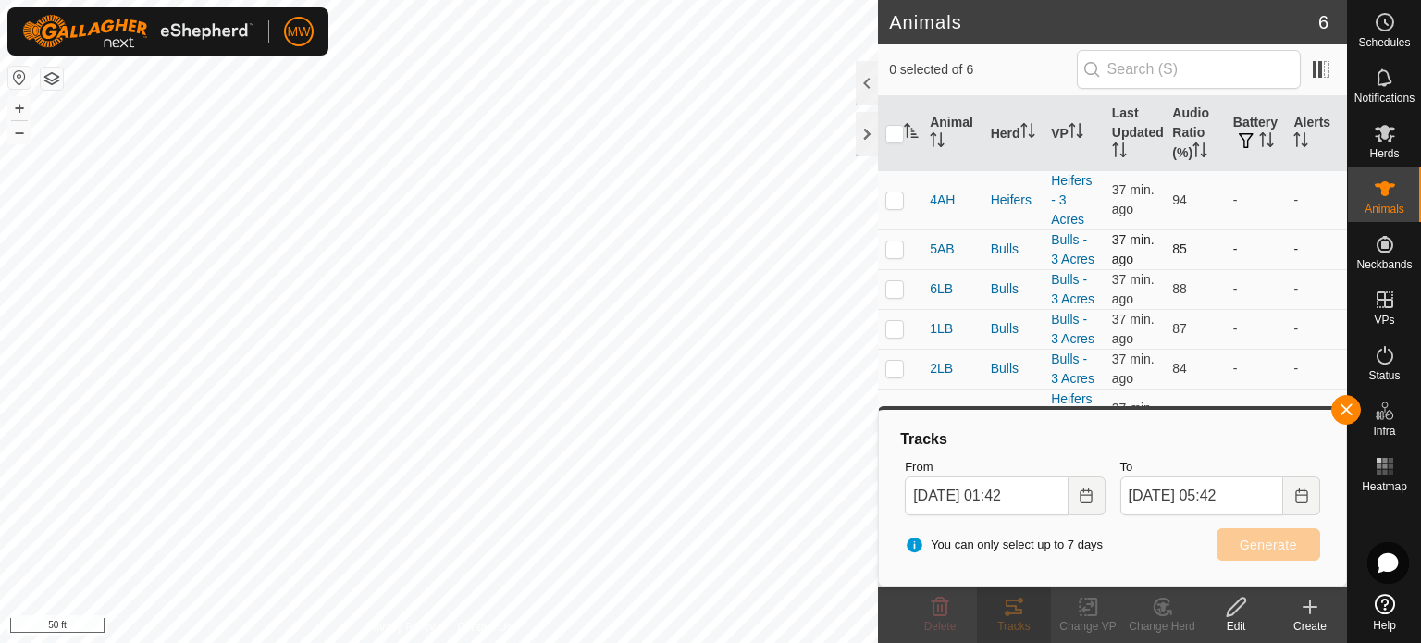
click at [892, 247] on p-checkbox at bounding box center [895, 249] width 19 height 15
checkbox input "true"
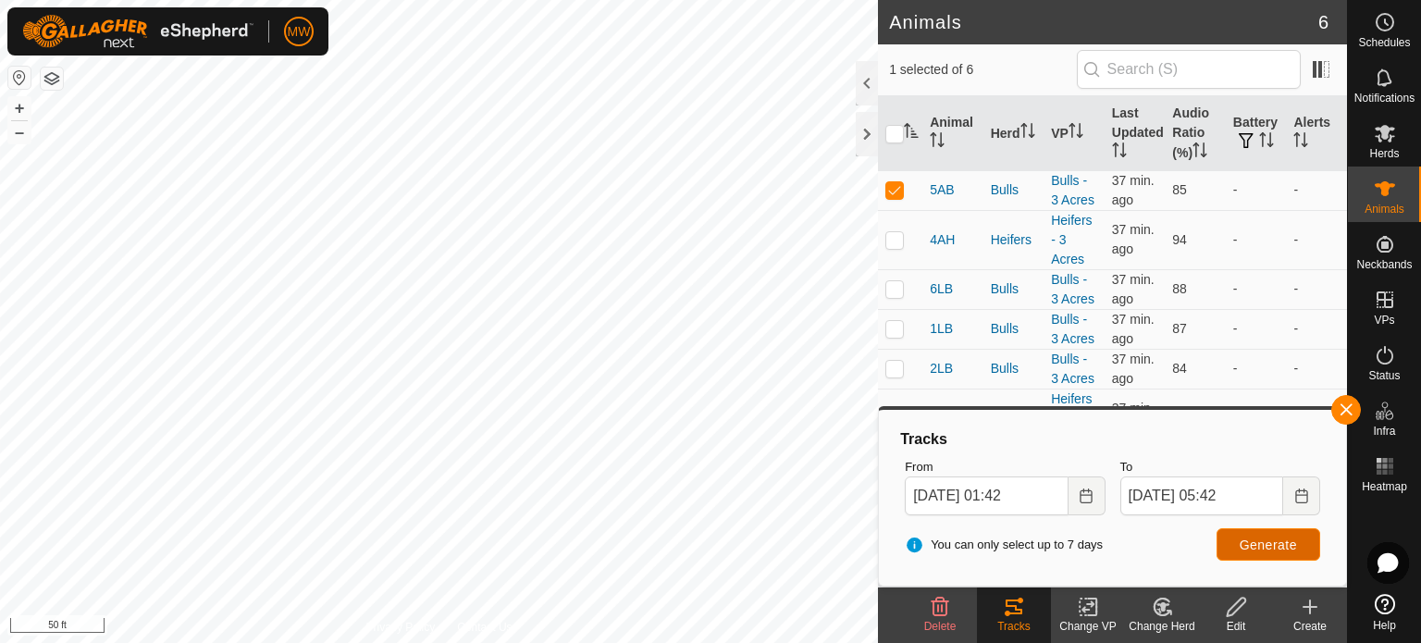
click at [1273, 539] on span "Generate" at bounding box center [1268, 545] width 57 height 15
click at [896, 189] on p-checkbox at bounding box center [895, 189] width 19 height 15
checkbox input "false"
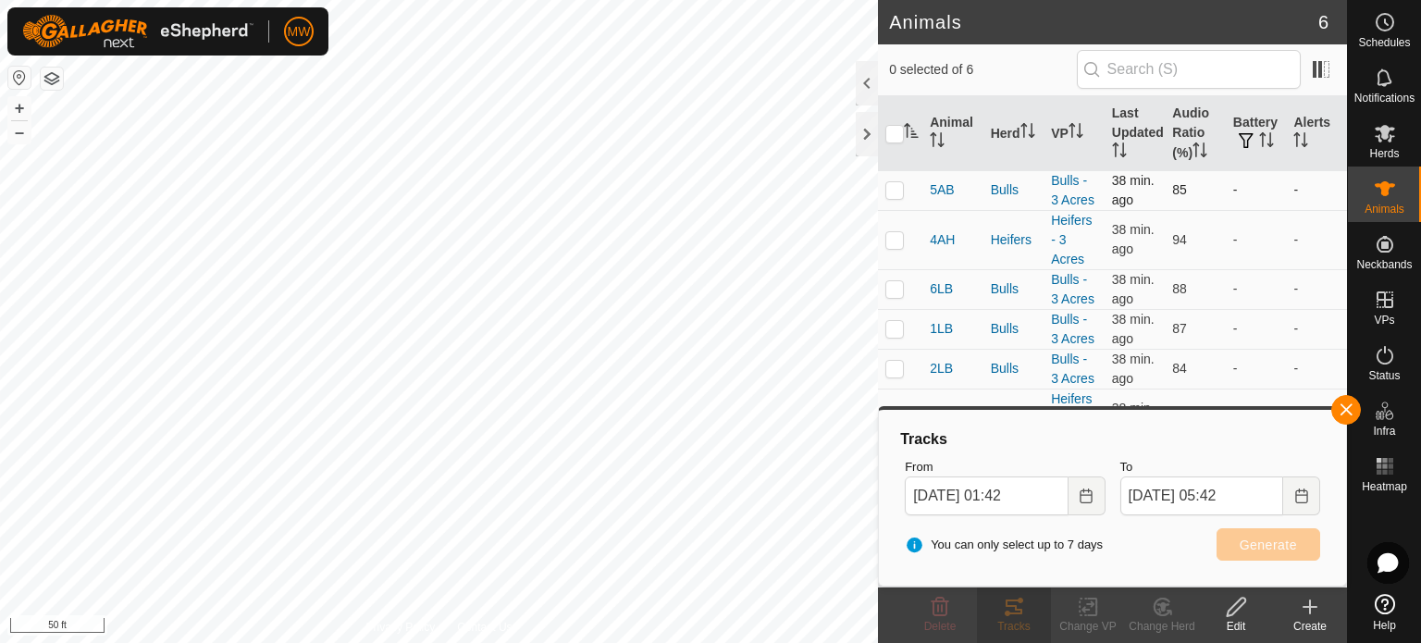
click at [900, 227] on td at bounding box center [900, 239] width 44 height 59
checkbox input "true"
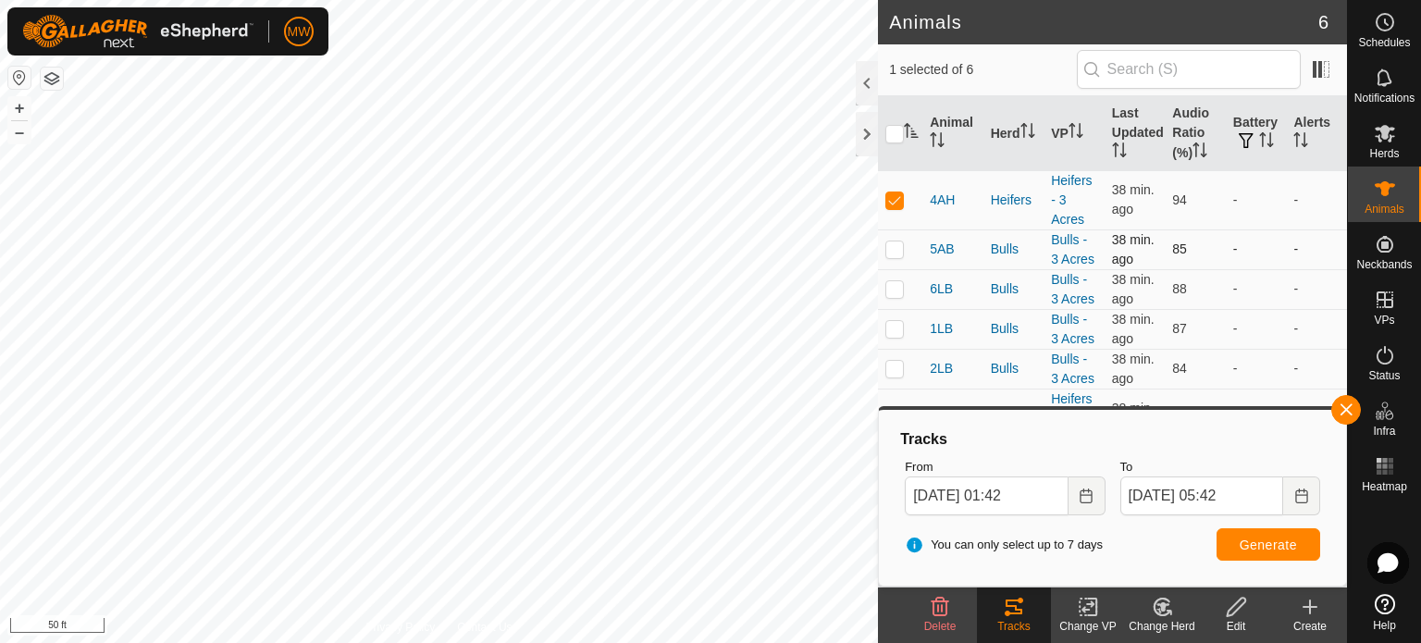
click at [898, 256] on td at bounding box center [900, 250] width 44 height 40
click at [900, 237] on td at bounding box center [900, 250] width 44 height 40
checkbox input "false"
click at [900, 205] on p-checkbox at bounding box center [895, 199] width 19 height 15
checkbox input "false"
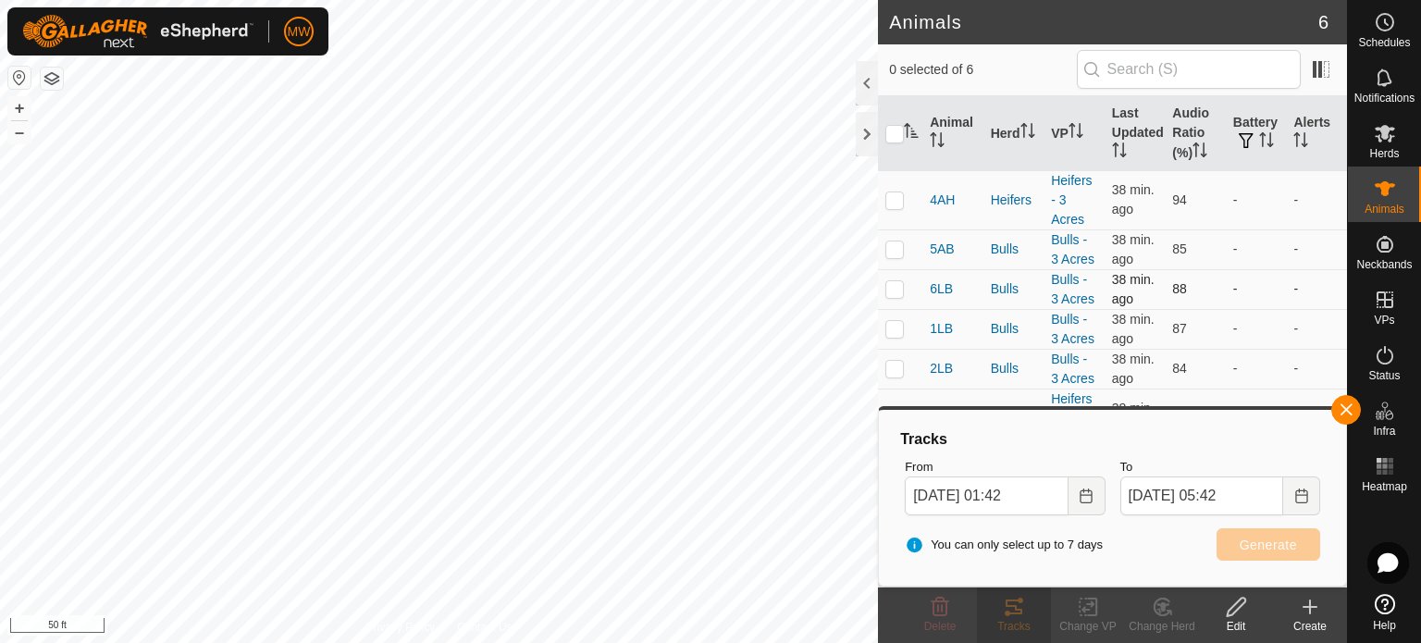
click at [903, 292] on p-checkbox at bounding box center [895, 288] width 19 height 15
checkbox input "true"
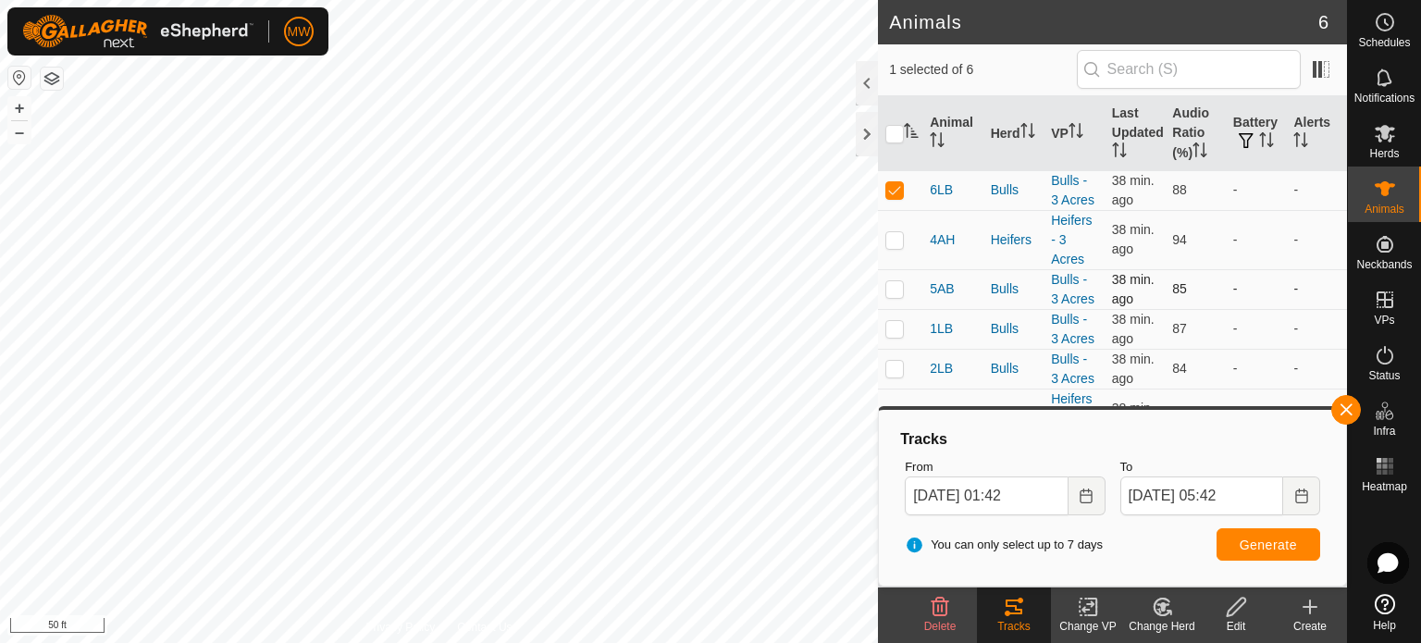
click at [896, 286] on p-checkbox at bounding box center [895, 288] width 19 height 15
checkbox input "true"
click at [896, 226] on p-checkbox at bounding box center [895, 229] width 19 height 15
checkbox input "false"
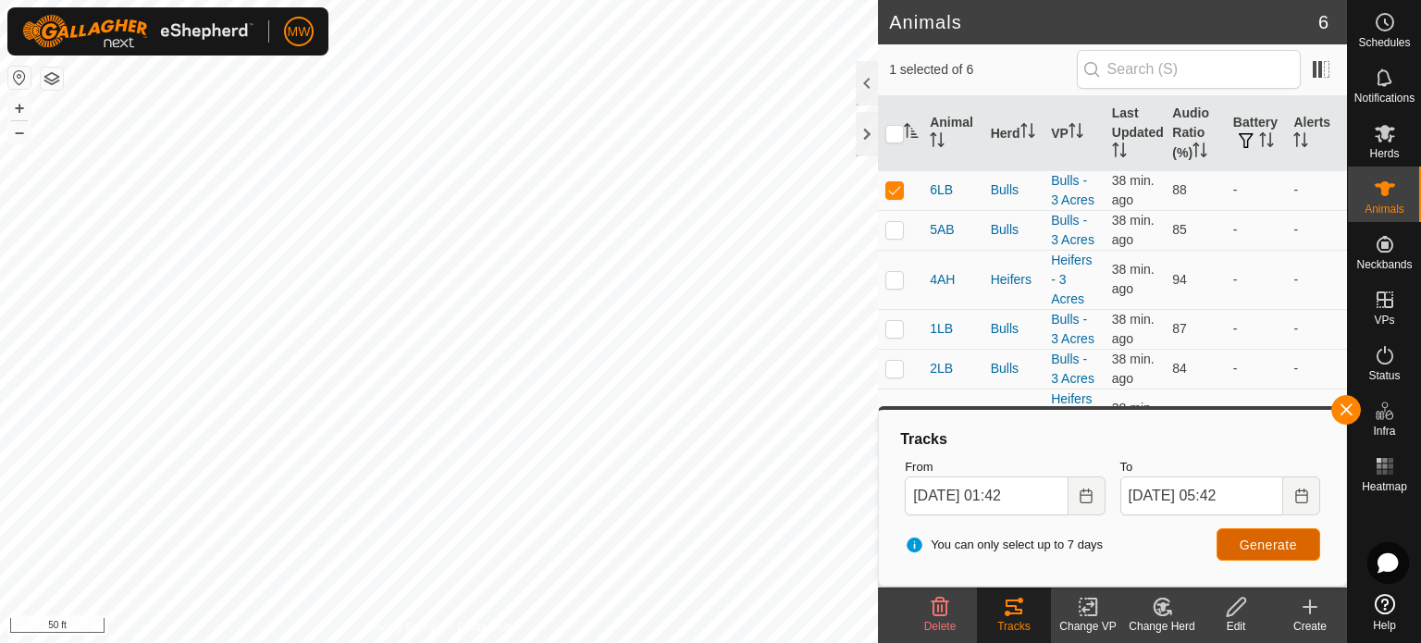
click at [1261, 544] on span "Generate" at bounding box center [1268, 545] width 57 height 15
click at [894, 192] on p-checkbox at bounding box center [895, 189] width 19 height 15
checkbox input "false"
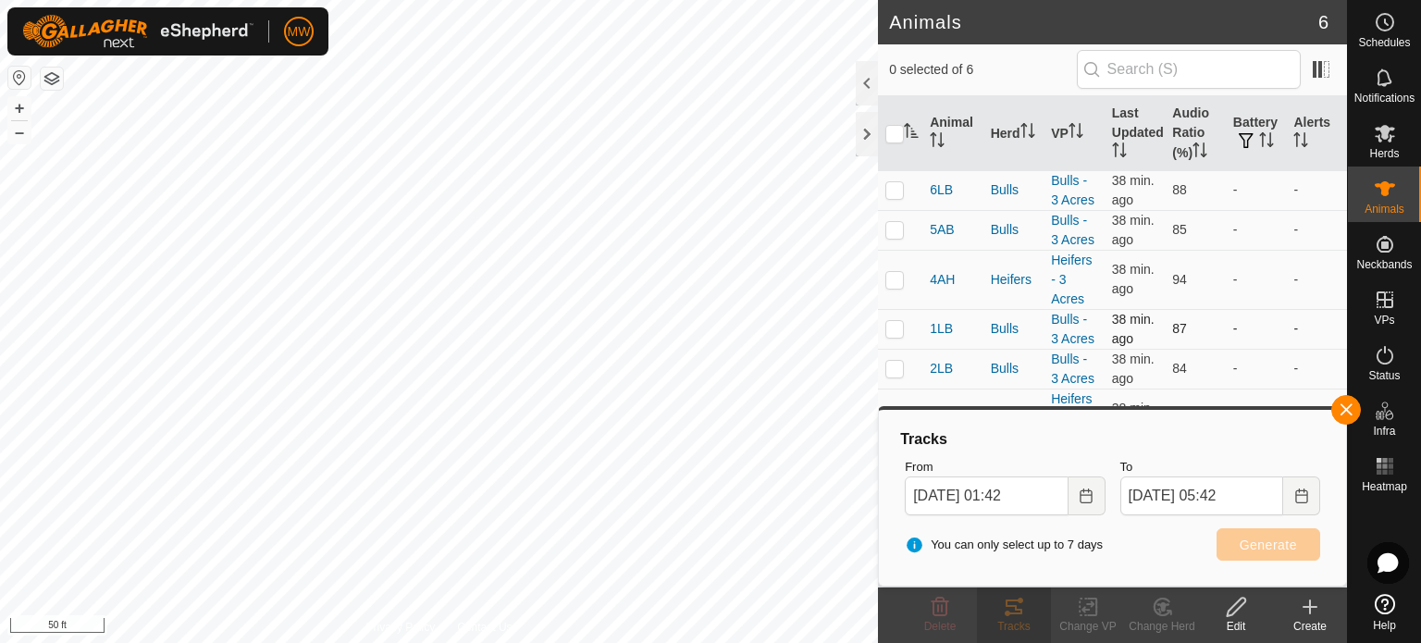
click at [904, 321] on td at bounding box center [900, 329] width 44 height 40
checkbox input "true"
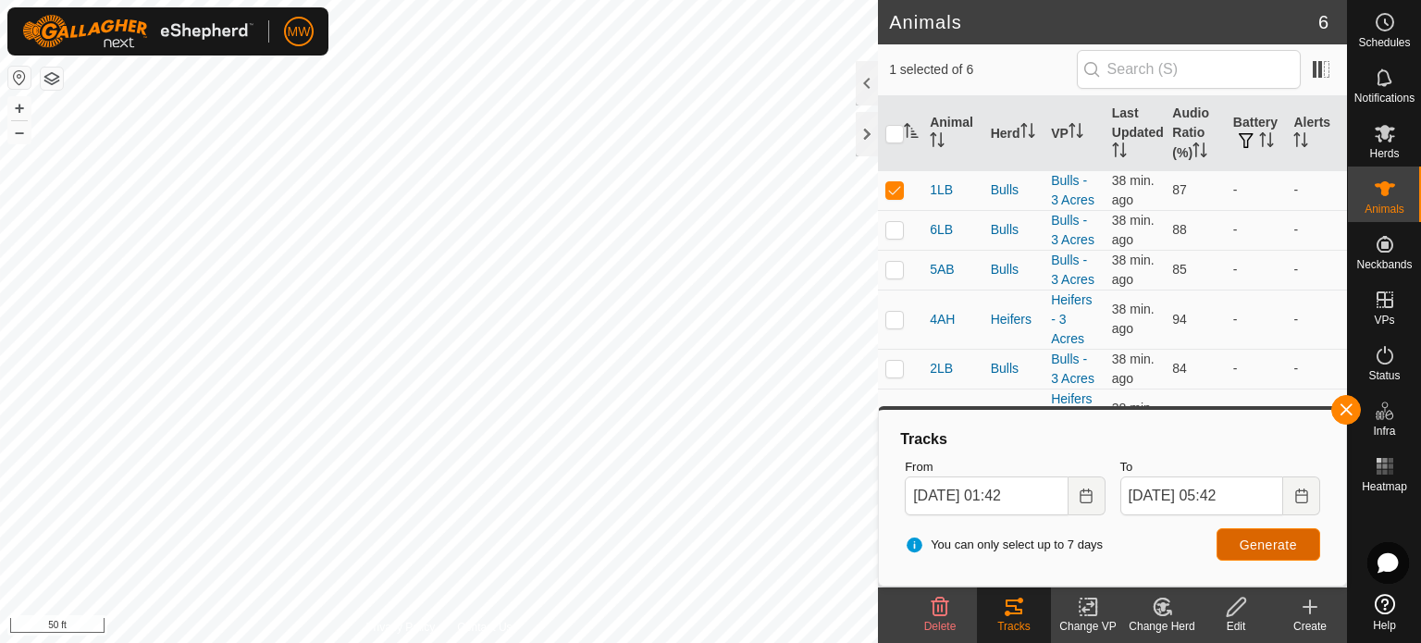
click at [1281, 529] on button "Generate" at bounding box center [1269, 544] width 104 height 32
click at [898, 136] on input "checkbox" at bounding box center [895, 134] width 19 height 19
checkbox input "true"
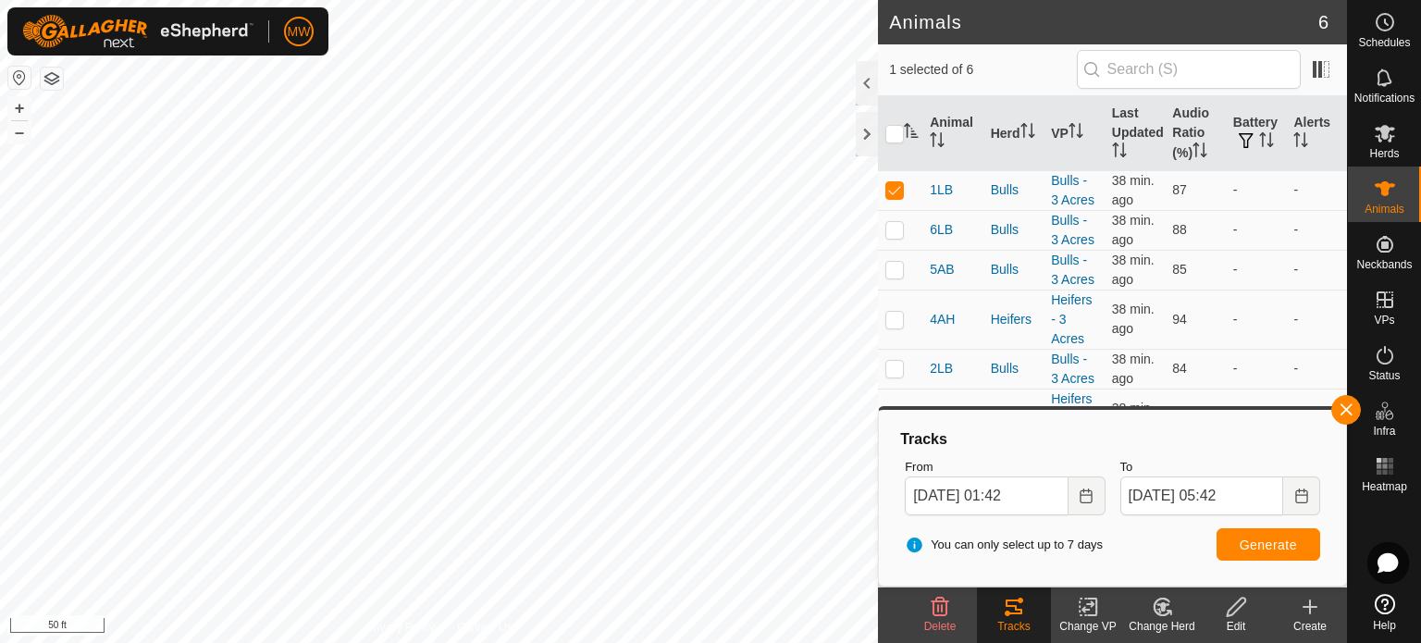
checkbox input "true"
click at [1281, 538] on span "Generate" at bounding box center [1268, 545] width 57 height 15
